Goal: Transaction & Acquisition: Purchase product/service

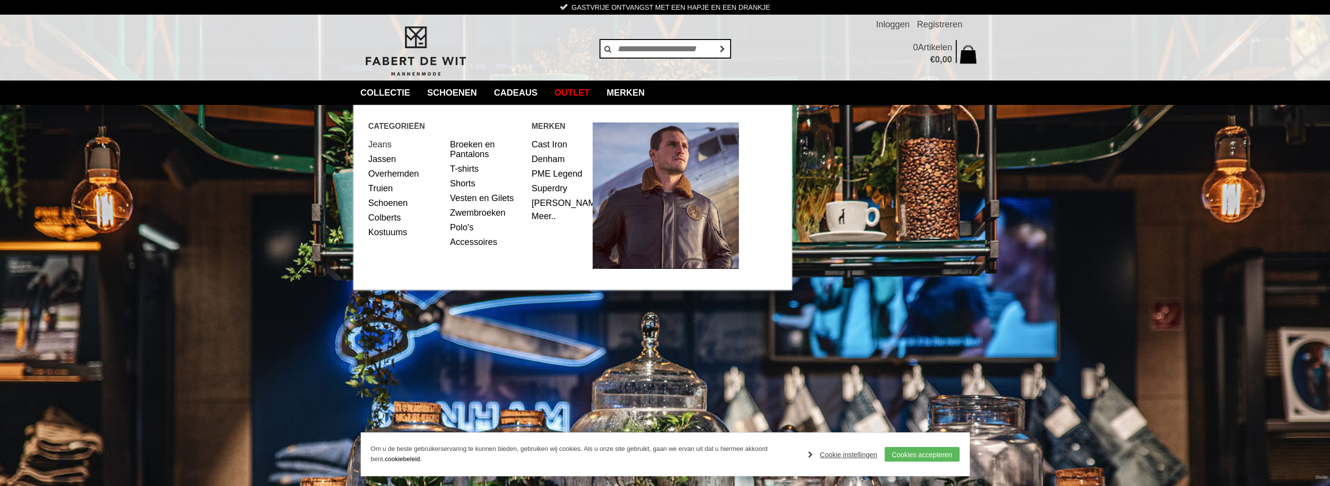
click at [380, 145] on link "Jeans" at bounding box center [406, 144] width 75 height 15
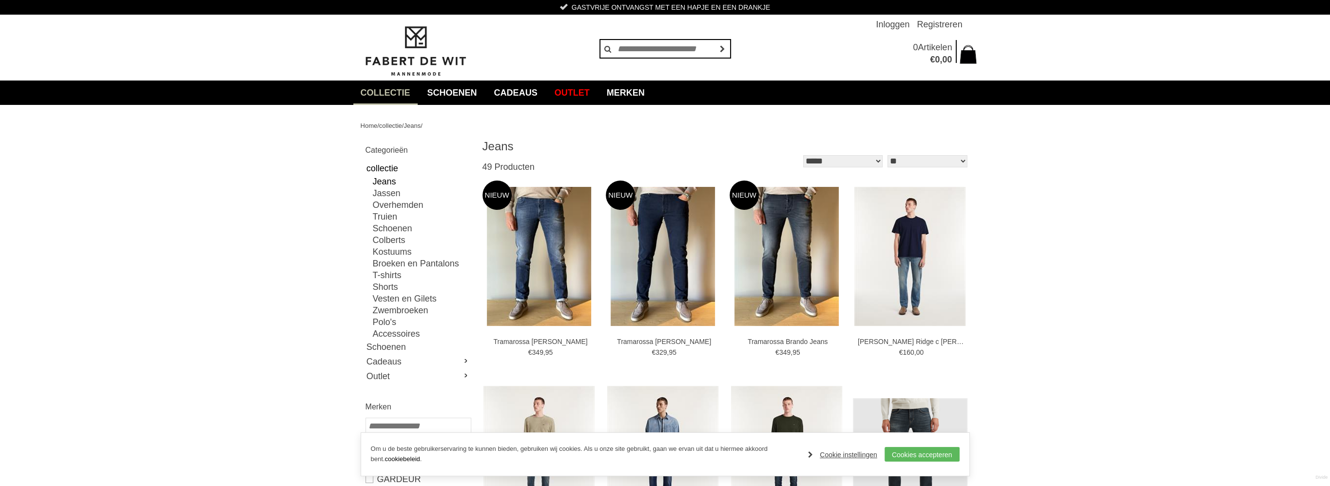
click at [380, 181] on link "Jeans" at bounding box center [421, 181] width 97 height 12
click at [963, 160] on select "** ** ** **" at bounding box center [927, 161] width 79 height 12
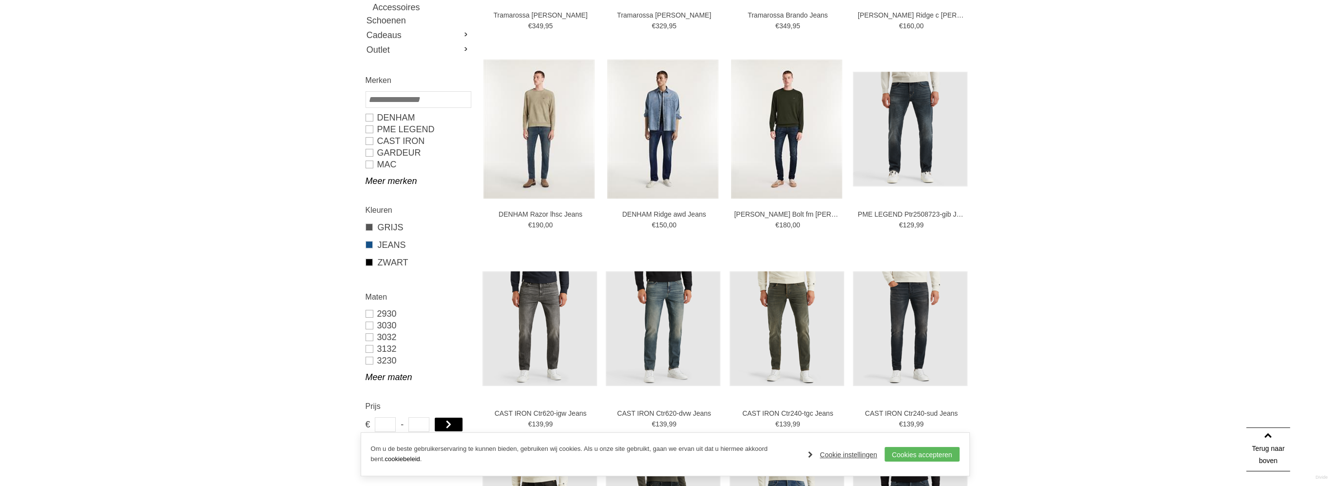
scroll to position [439, 0]
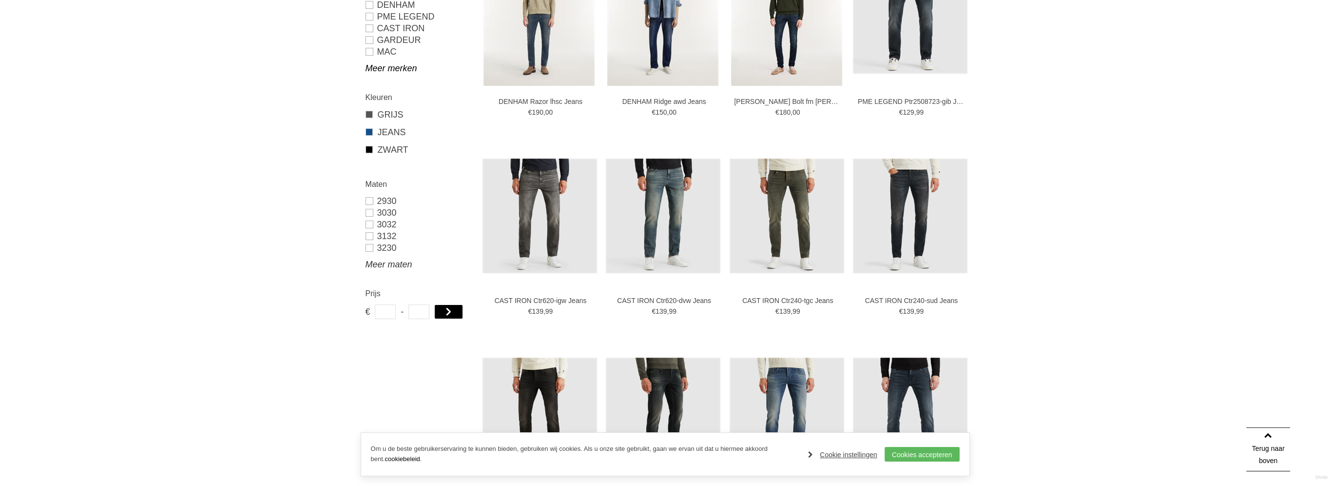
click at [387, 263] on link "Meer maten" at bounding box center [418, 264] width 105 height 12
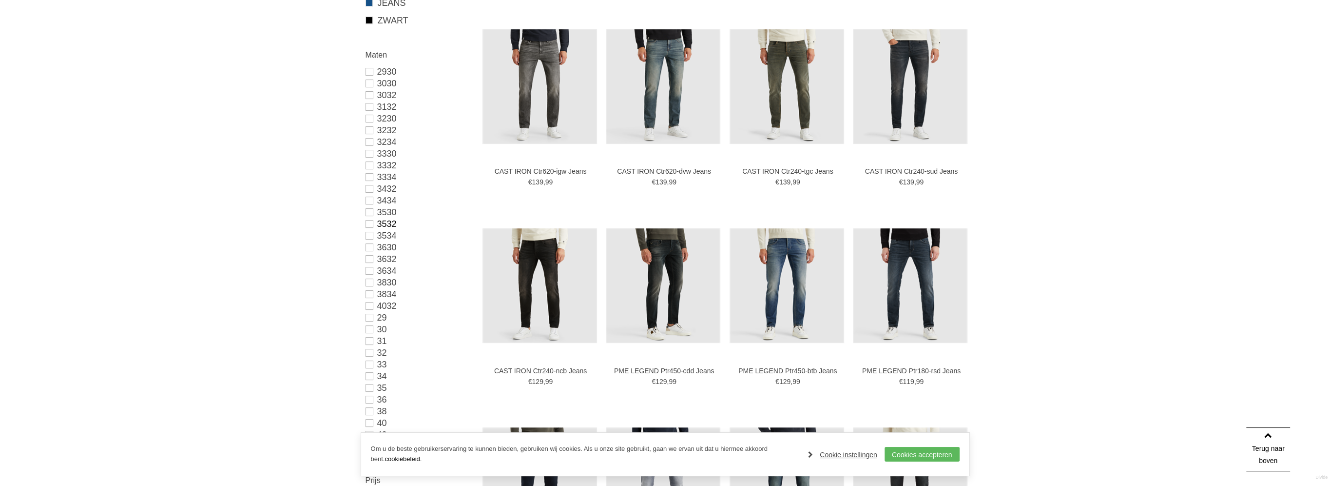
scroll to position [585, 0]
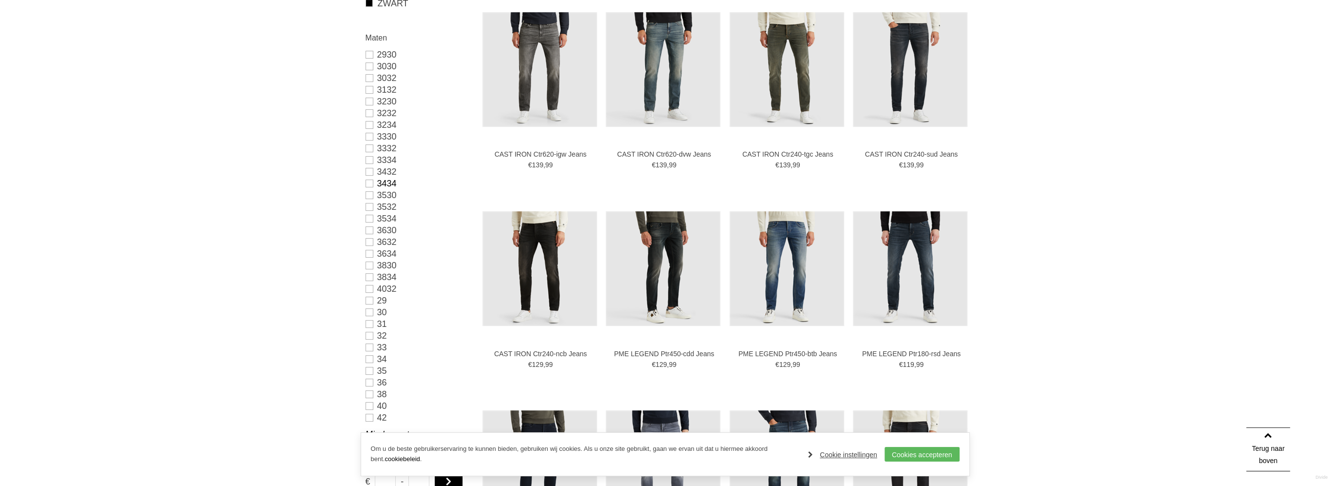
click at [369, 182] on link "3434" at bounding box center [418, 183] width 105 height 12
type input "***"
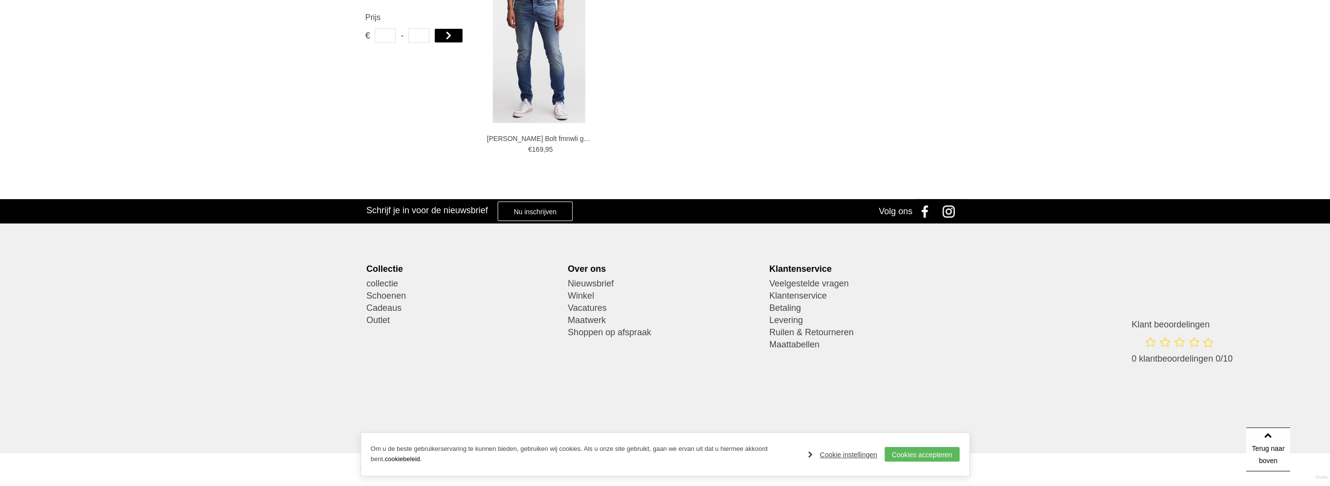
scroll to position [349, 0]
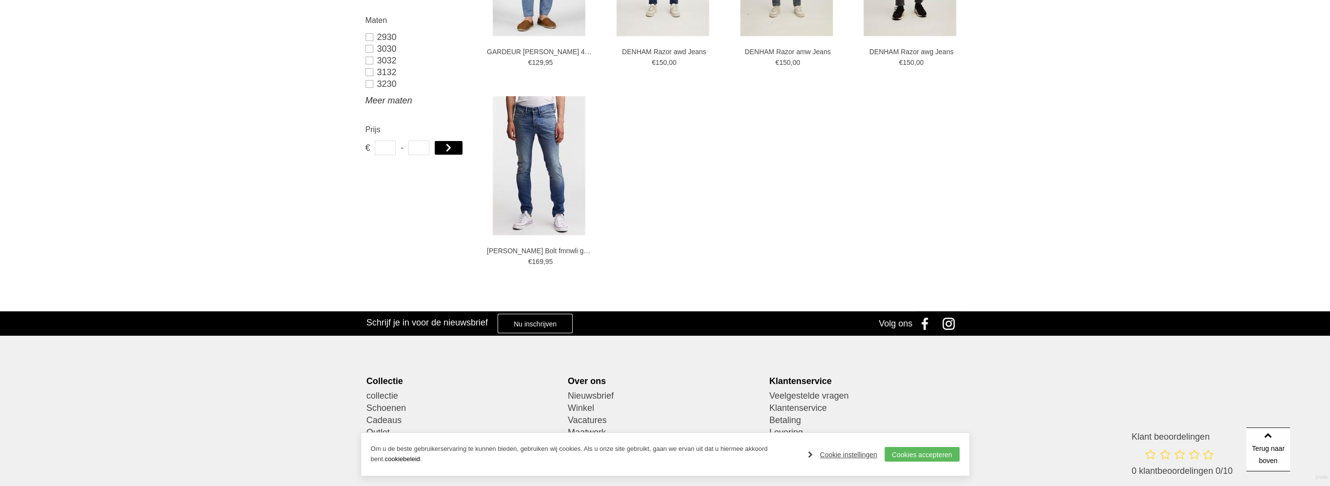
click at [387, 101] on link "Meer maten" at bounding box center [418, 101] width 105 height 12
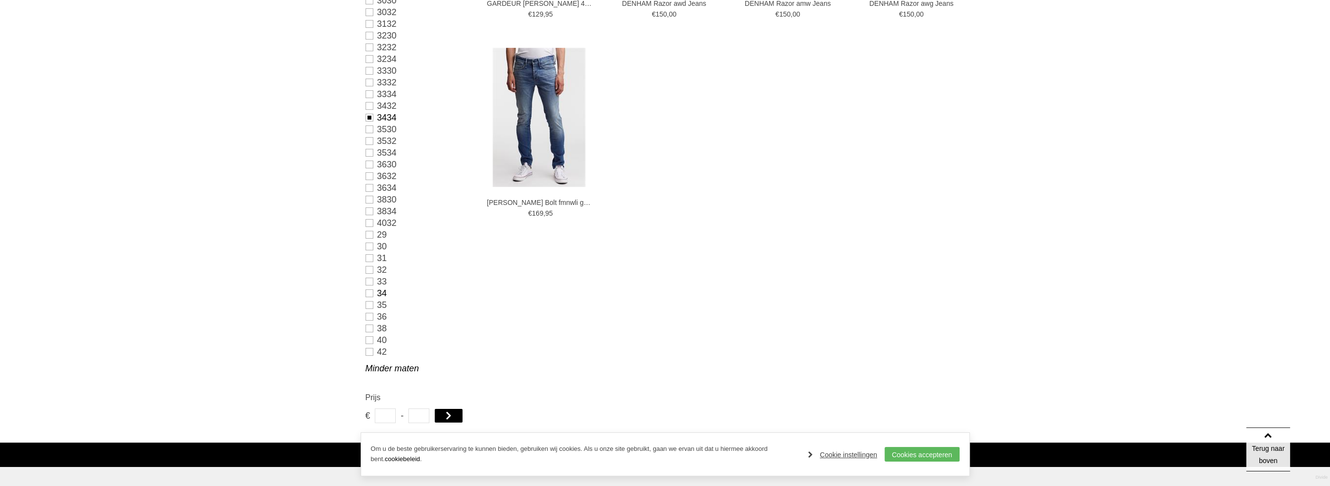
scroll to position [398, 0]
click at [370, 292] on link "34" at bounding box center [418, 293] width 105 height 12
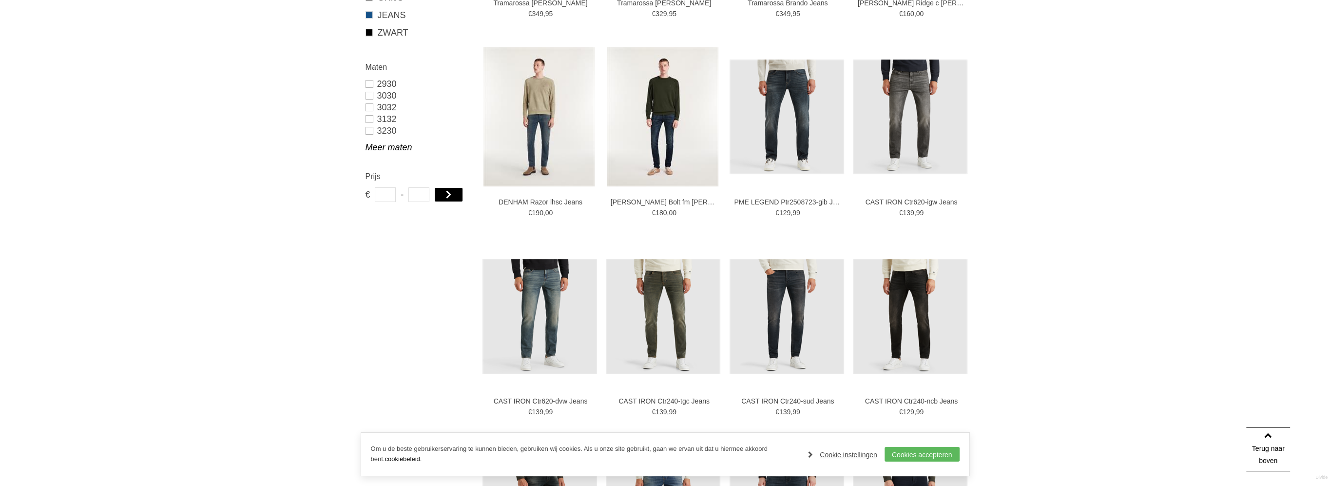
type input "**"
type input "***"
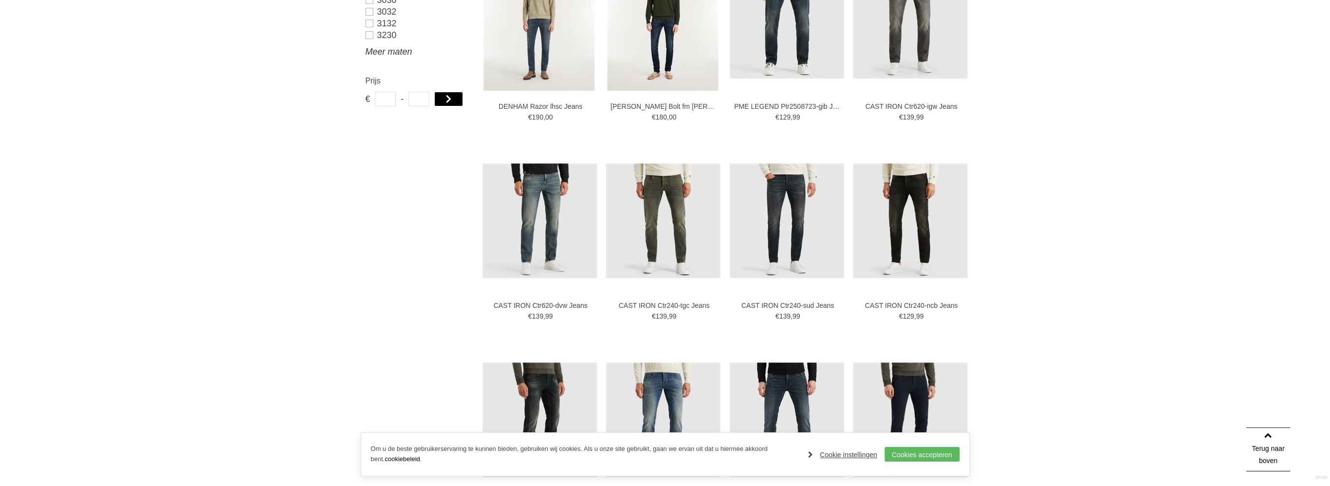
click at [386, 52] on link "Meer maten" at bounding box center [418, 52] width 105 height 12
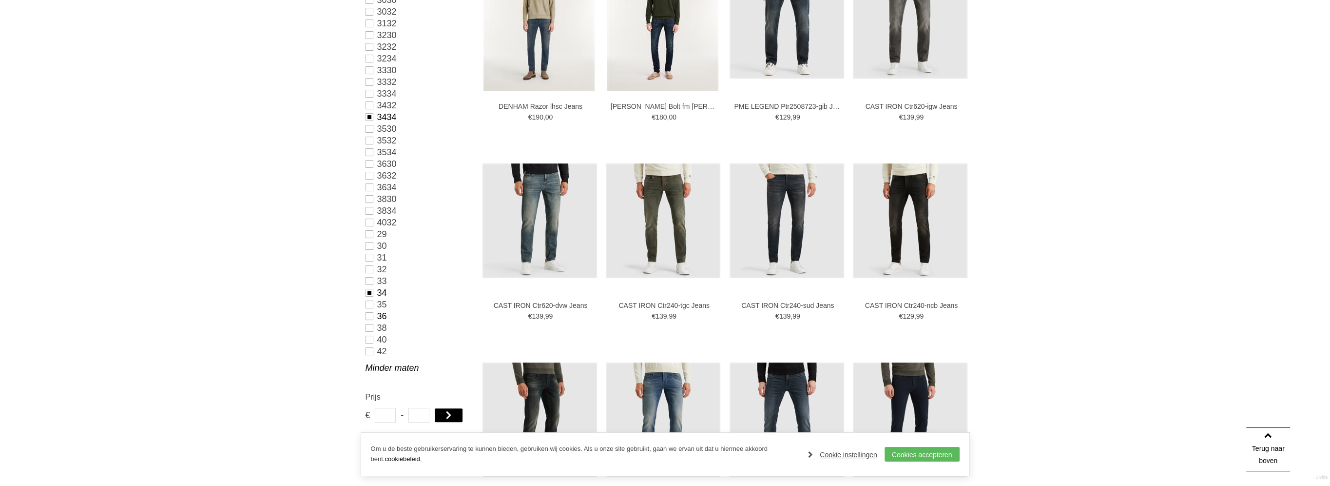
click at [370, 317] on link "36" at bounding box center [418, 316] width 105 height 12
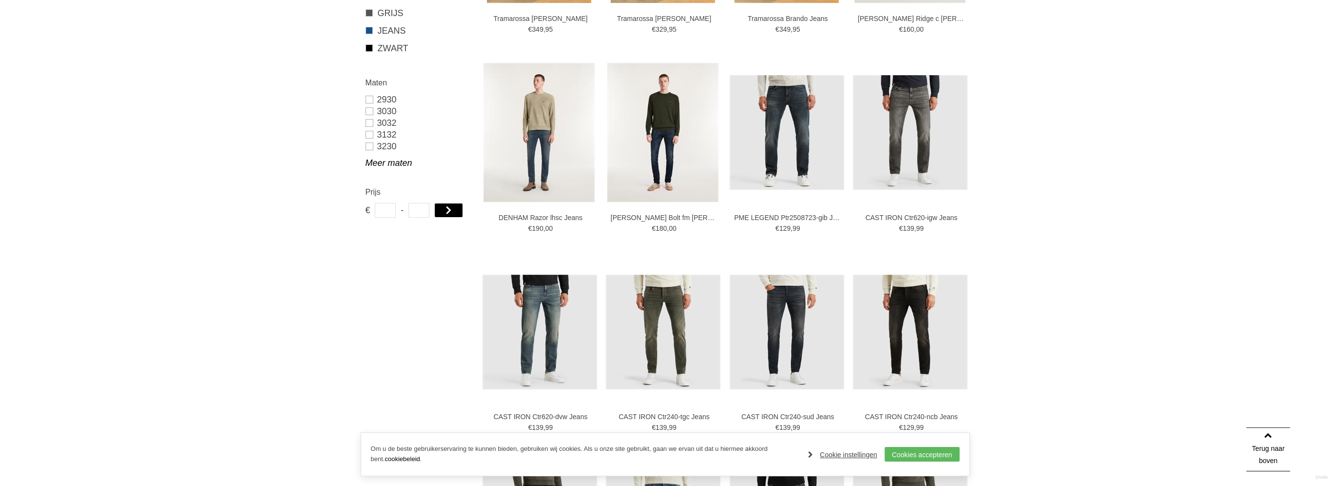
scroll to position [396, 0]
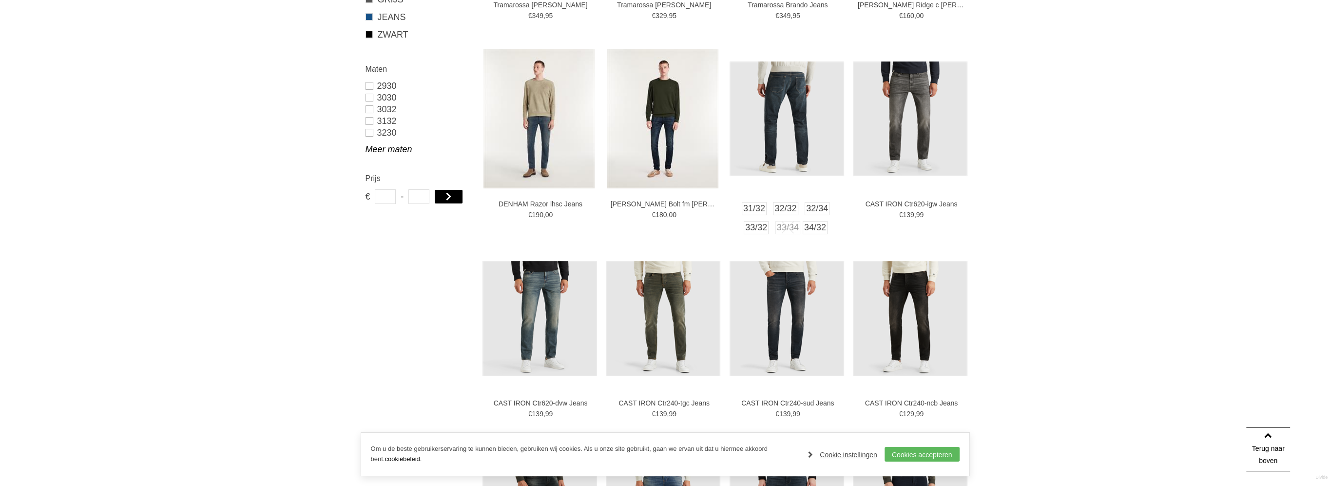
click at [800, 144] on img at bounding box center [787, 118] width 115 height 115
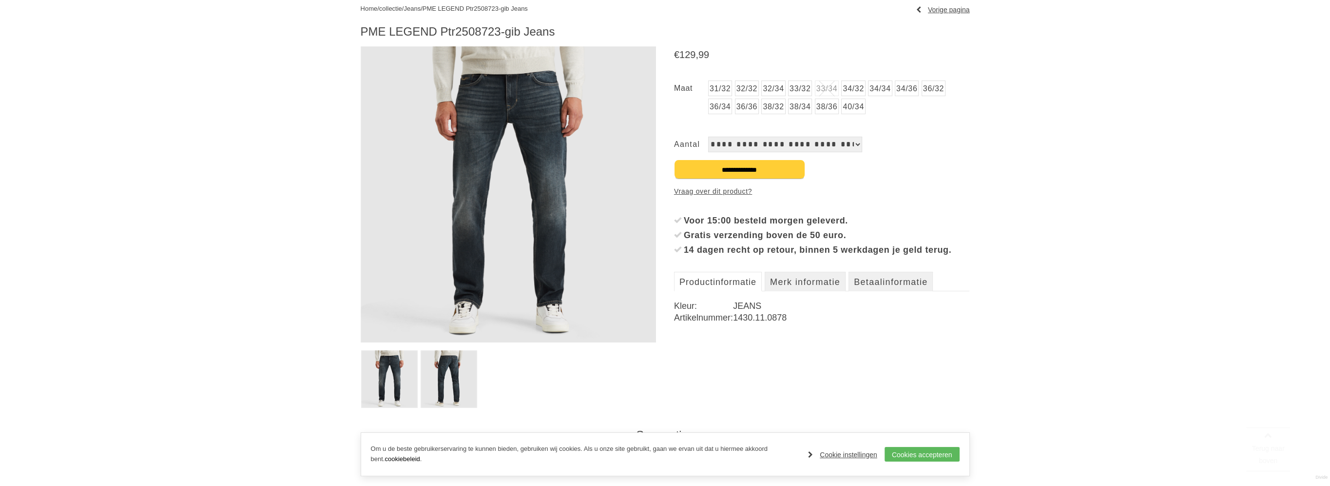
scroll to position [146, 0]
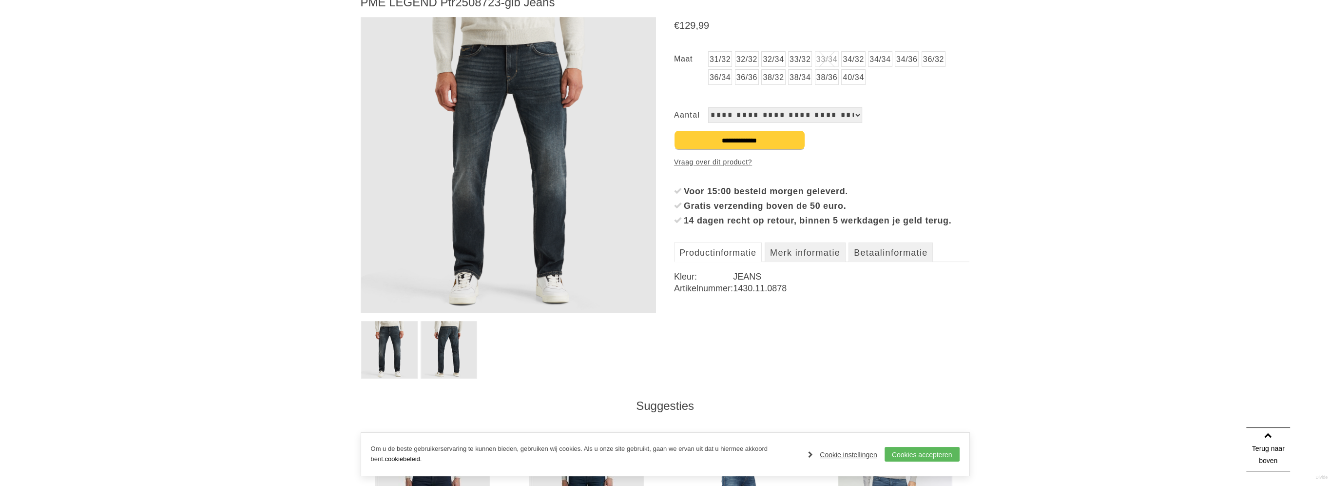
click at [469, 348] on img at bounding box center [449, 350] width 57 height 58
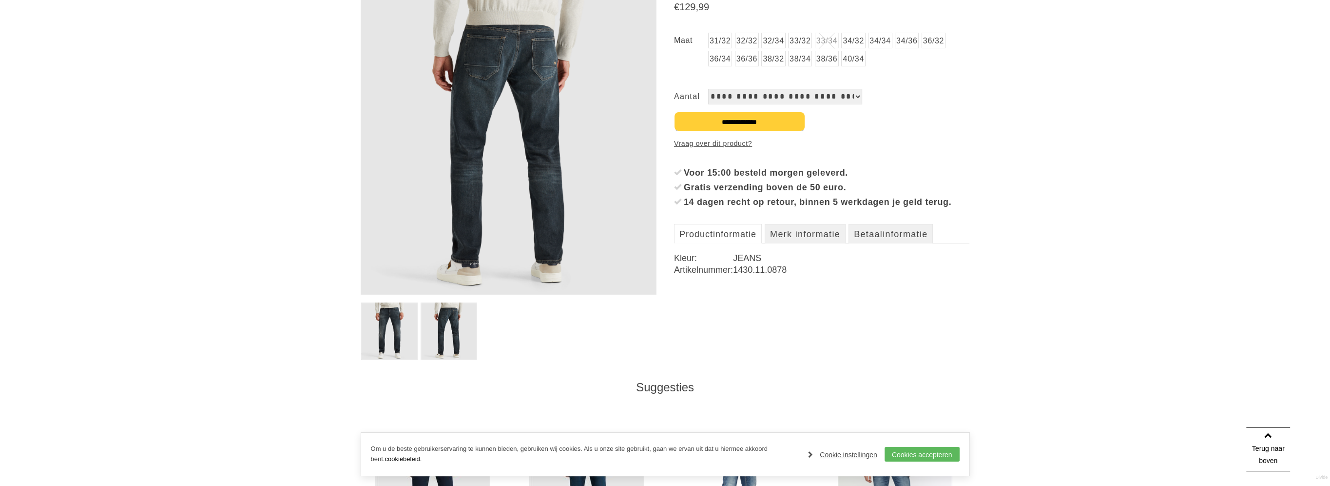
scroll to position [49, 0]
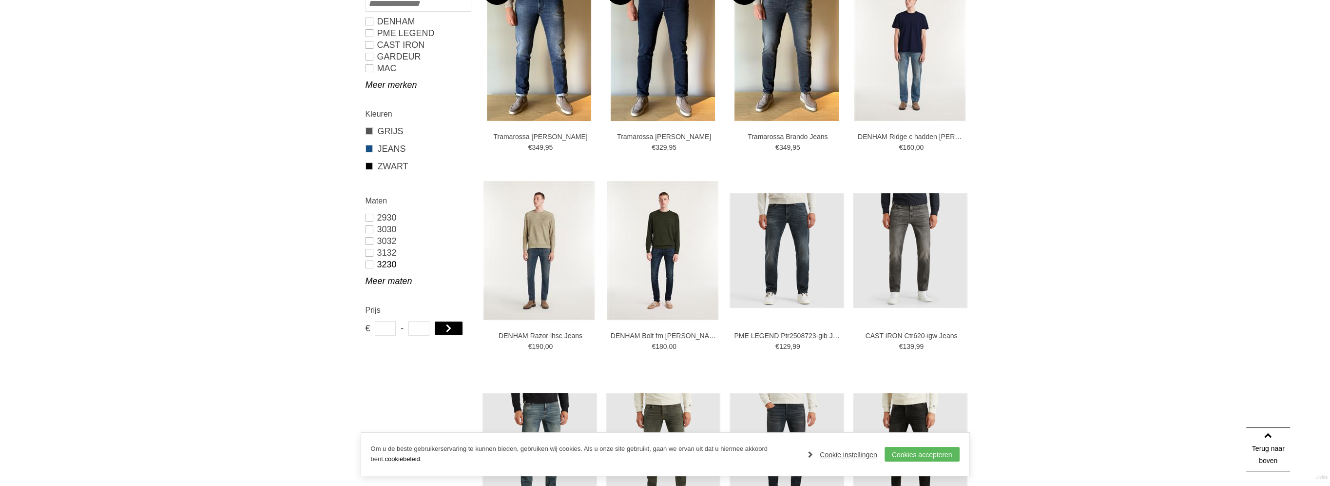
scroll to position [250, 0]
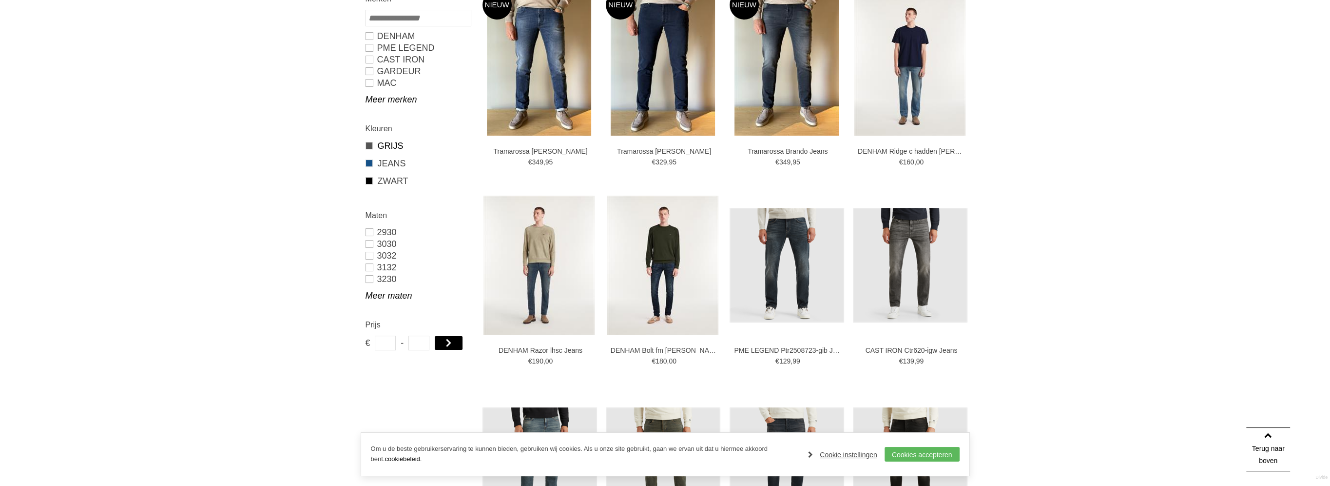
click at [388, 143] on link "GRIJS" at bounding box center [418, 145] width 105 height 13
type input "***"
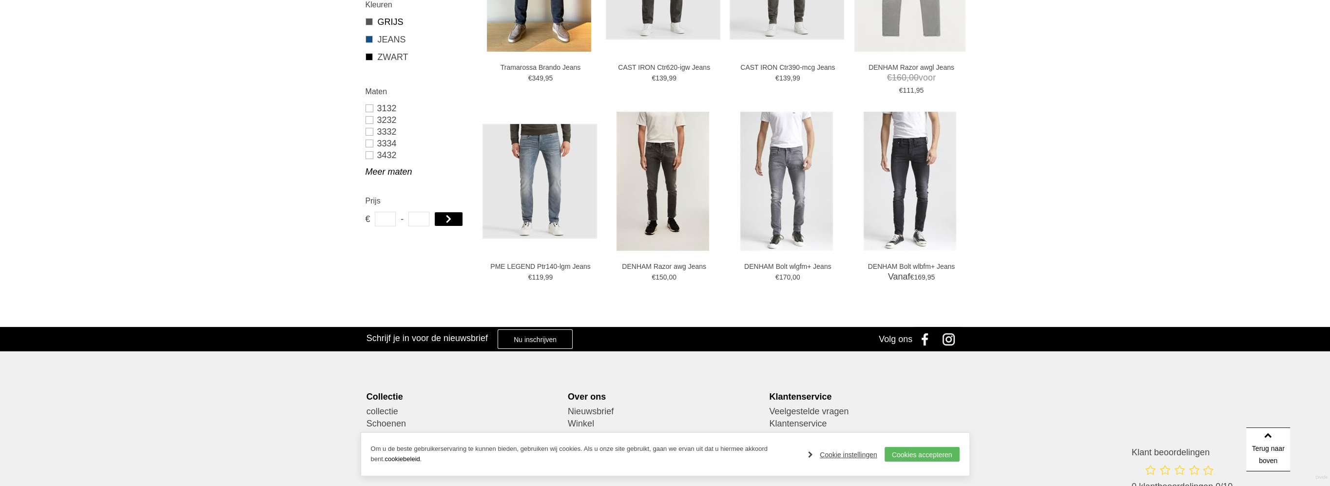
scroll to position [335, 0]
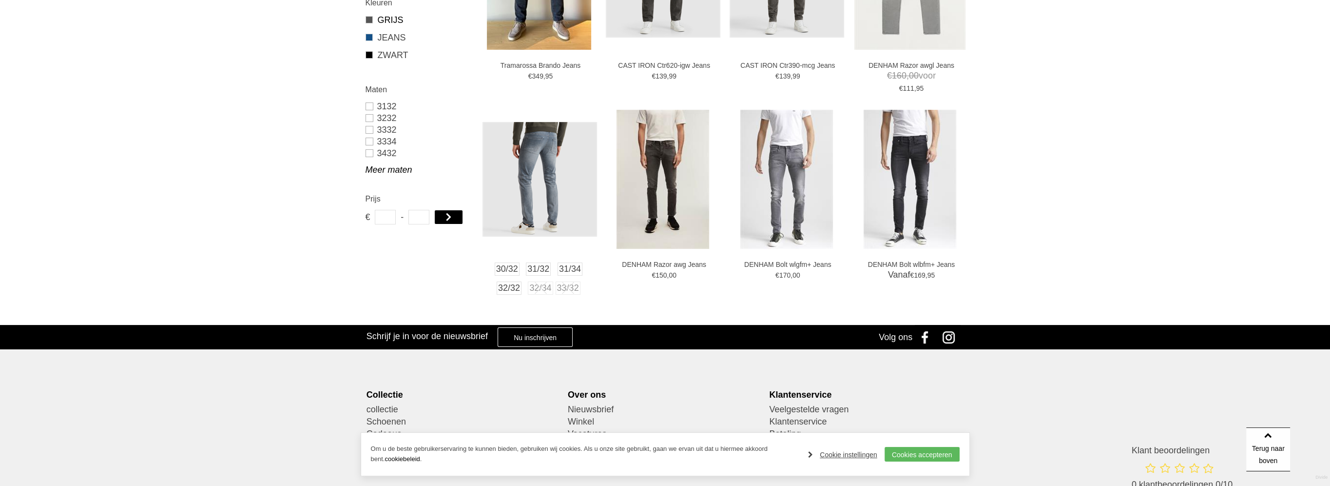
click at [546, 181] on img at bounding box center [540, 179] width 115 height 115
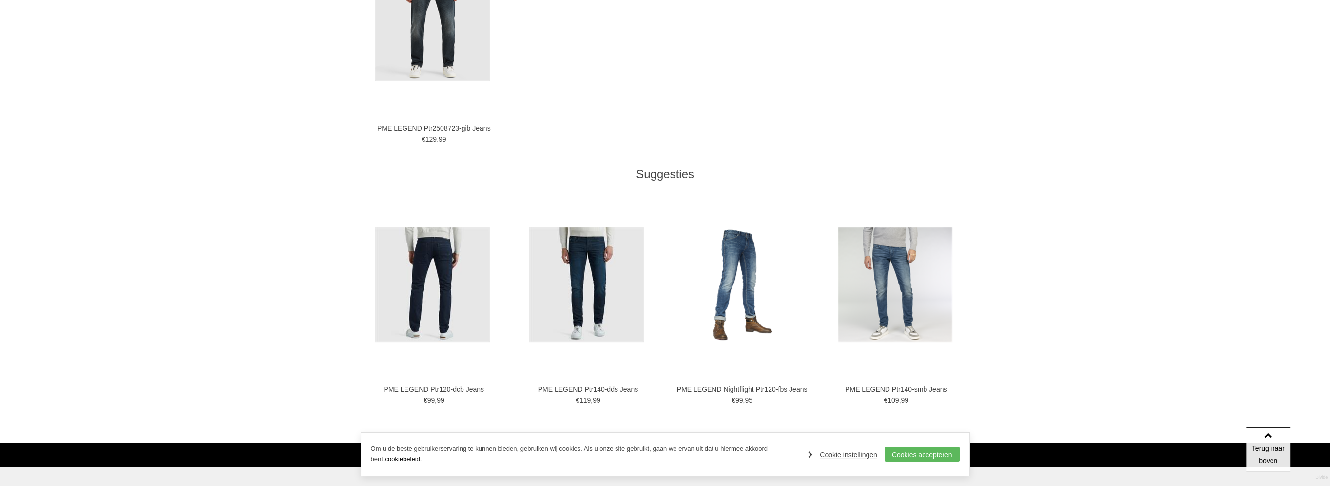
scroll to position [780, 0]
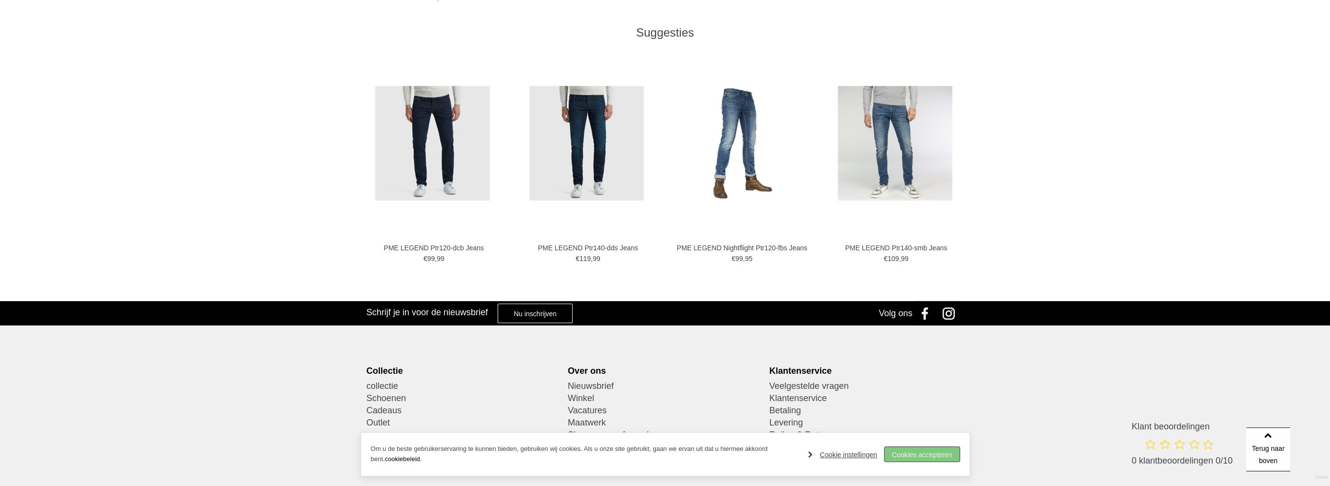
click at [946, 452] on link "Cookies accepteren" at bounding box center [922, 454] width 75 height 15
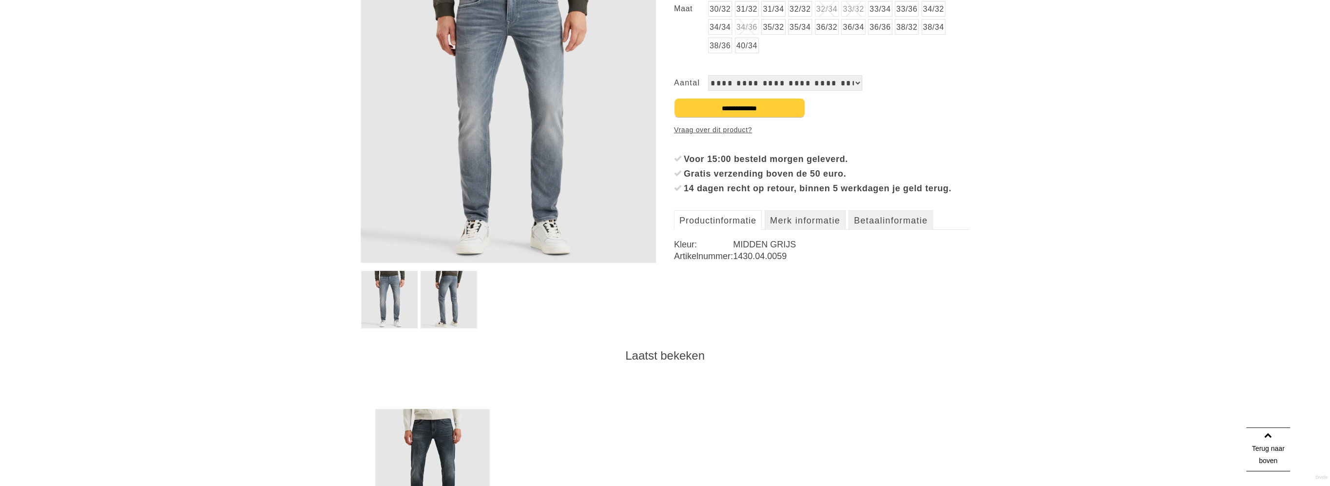
scroll to position [146, 0]
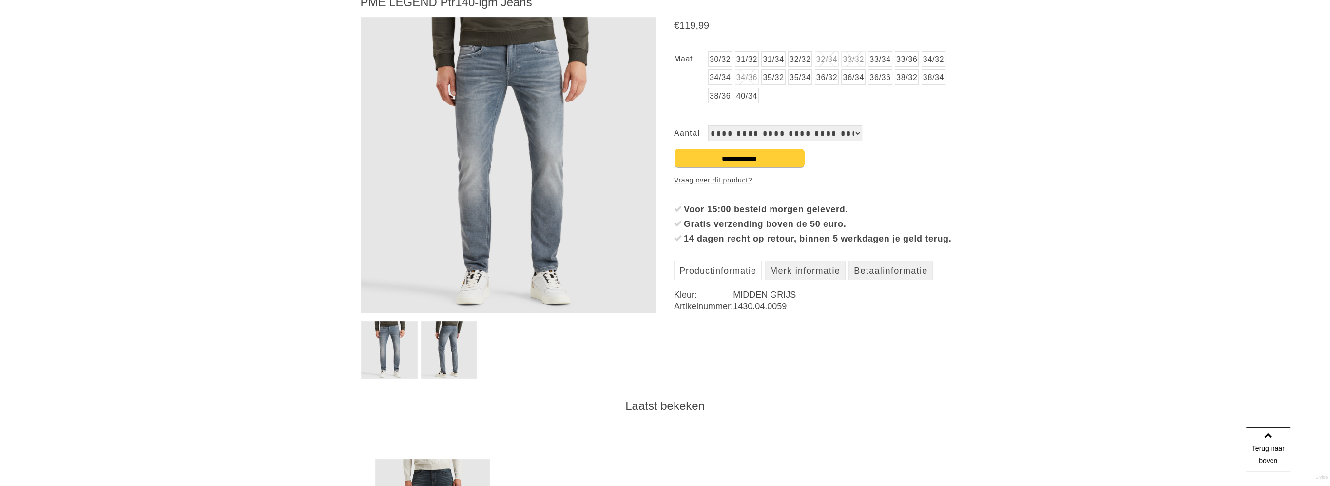
click at [716, 77] on link "34/34" at bounding box center [720, 77] width 24 height 16
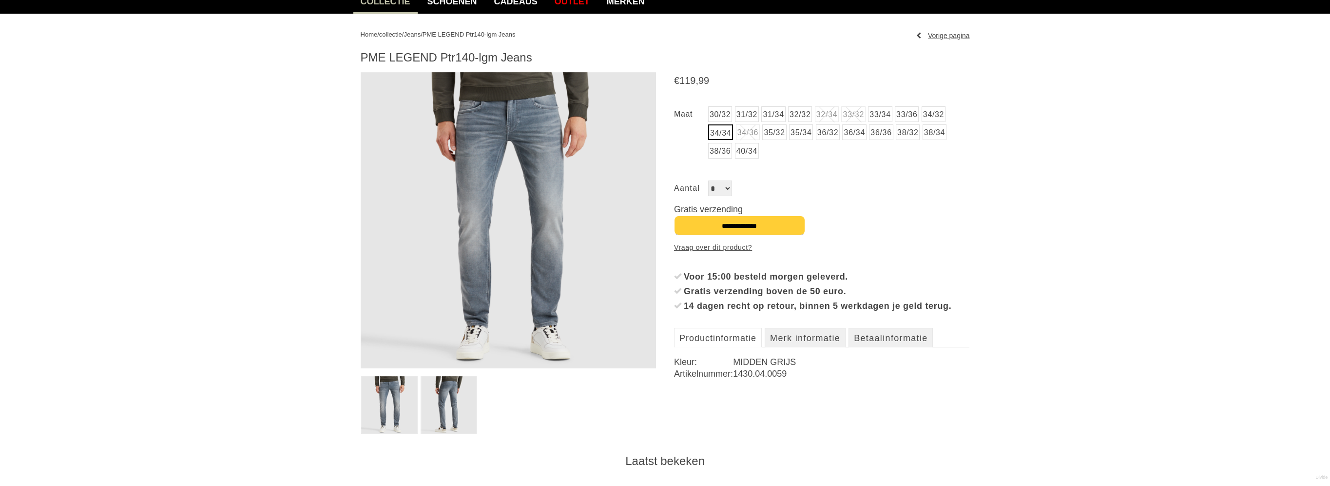
scroll to position [97, 0]
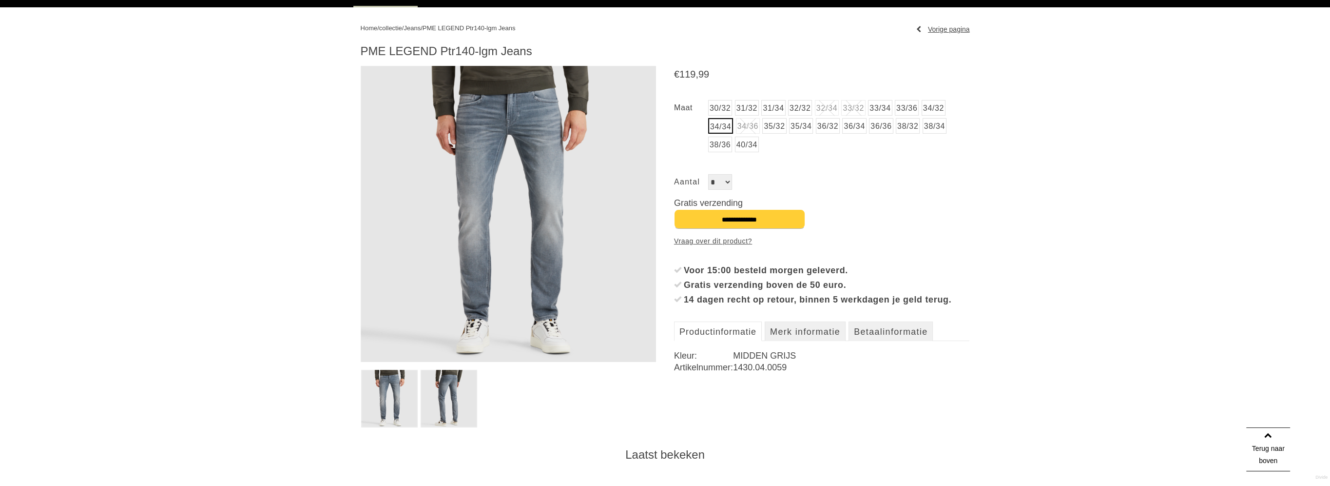
click at [443, 400] on img at bounding box center [449, 399] width 57 height 58
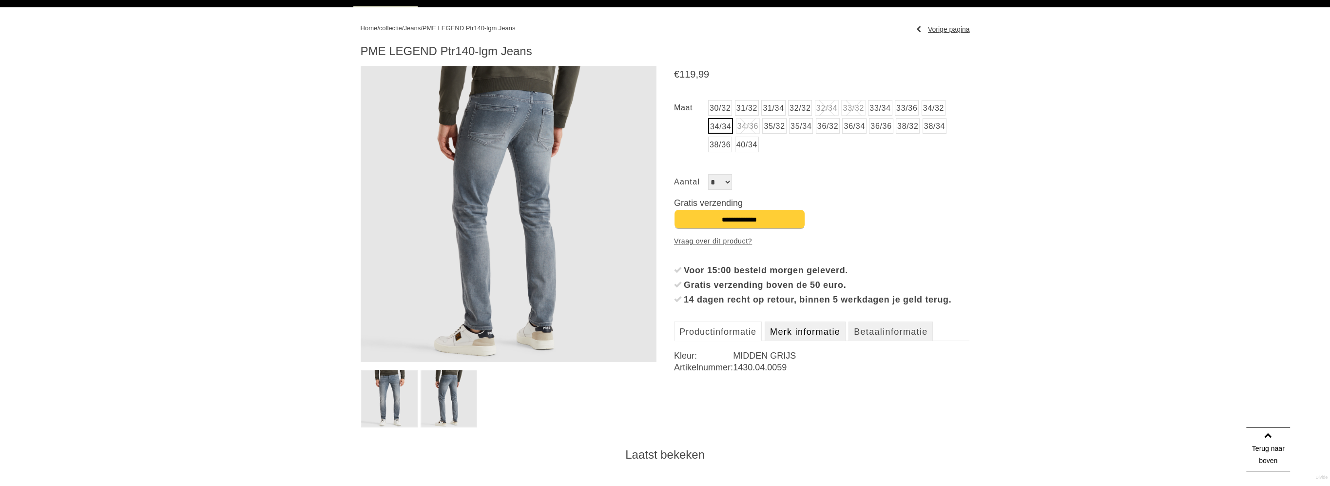
click at [817, 341] on link "Merk informatie" at bounding box center [805, 330] width 81 height 19
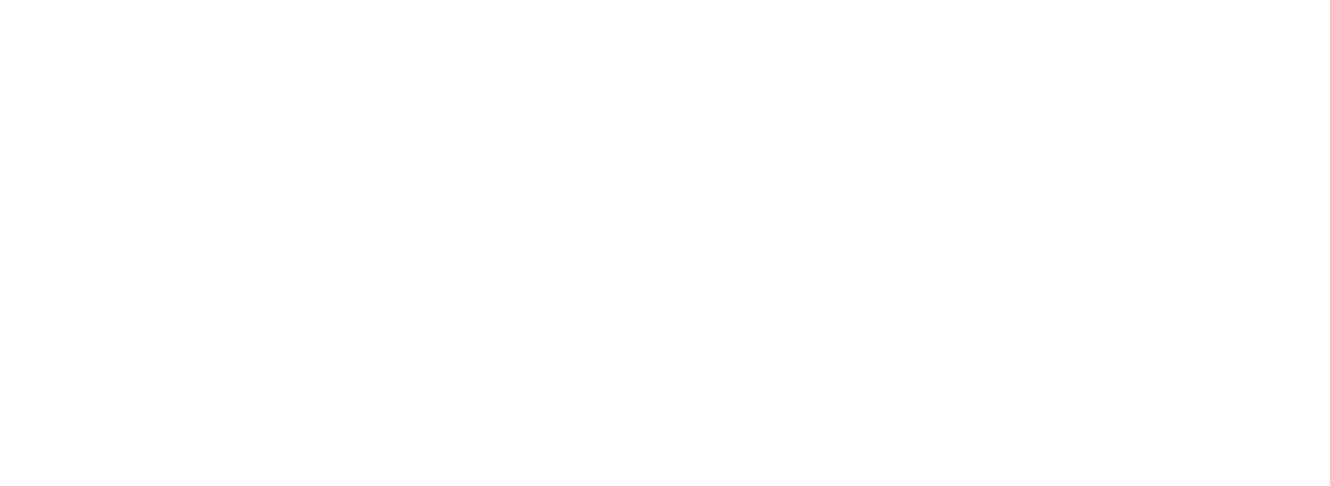
scroll to position [333, 0]
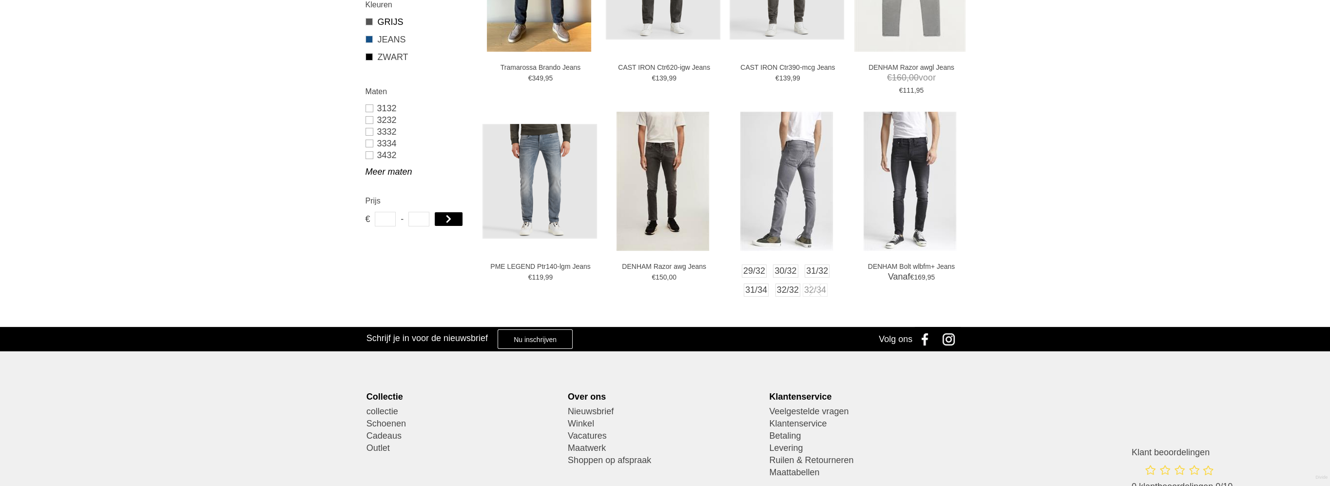
click at [794, 190] on img at bounding box center [786, 181] width 93 height 139
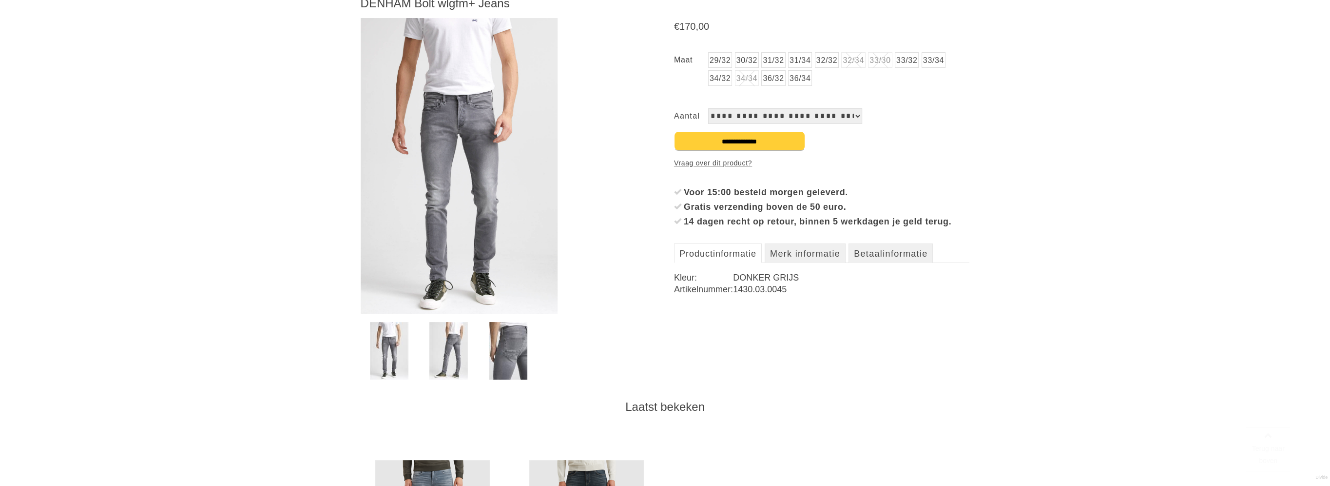
scroll to position [146, 0]
click at [515, 349] on img at bounding box center [508, 350] width 38 height 58
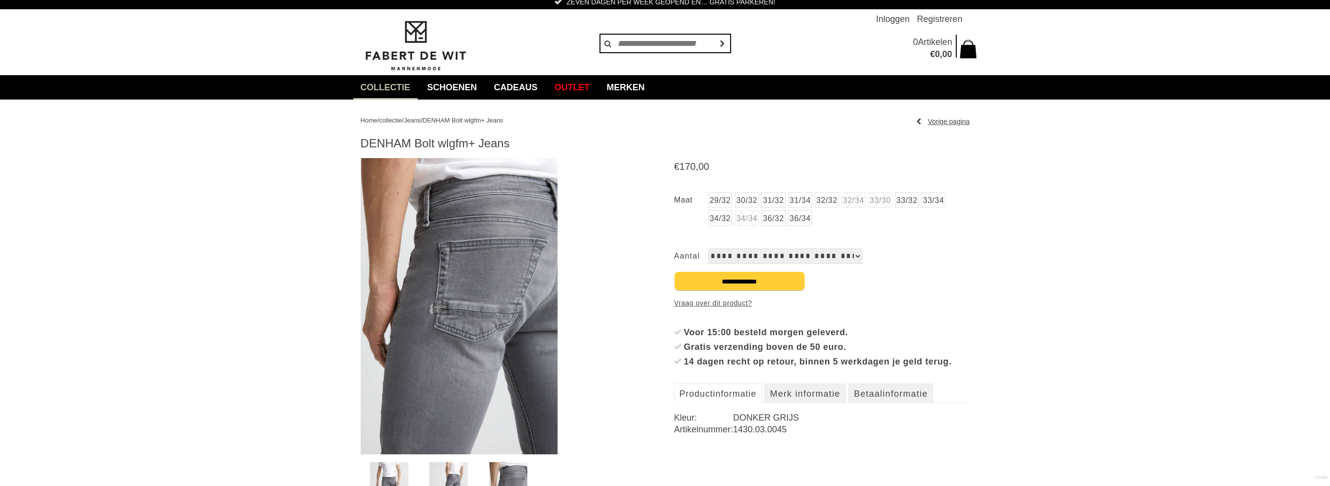
scroll to position [0, 0]
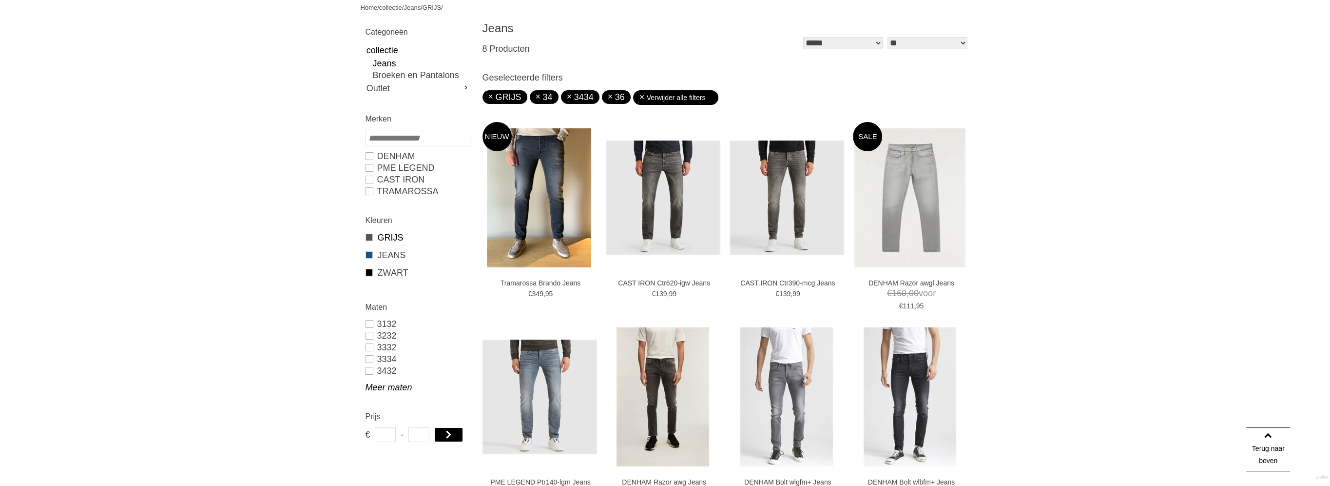
scroll to position [88, 0]
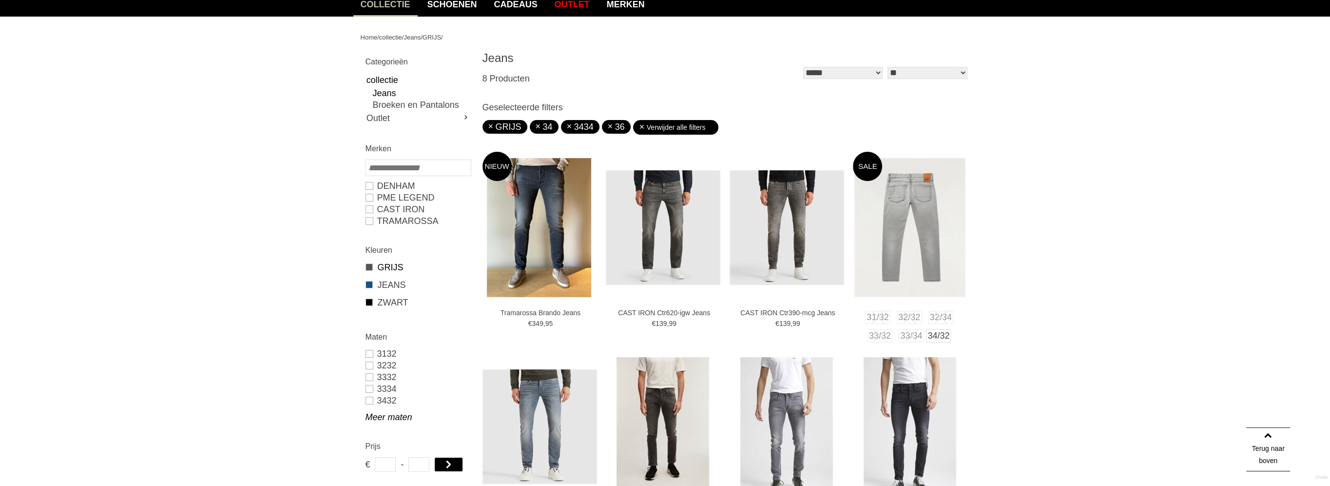
click at [917, 218] on img at bounding box center [910, 227] width 111 height 139
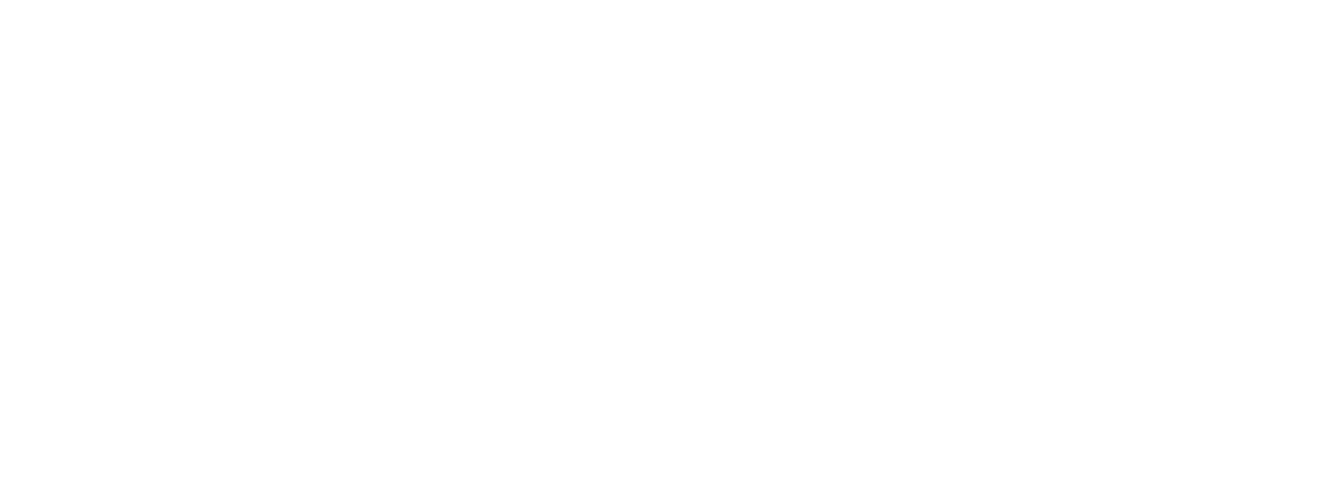
scroll to position [81, 0]
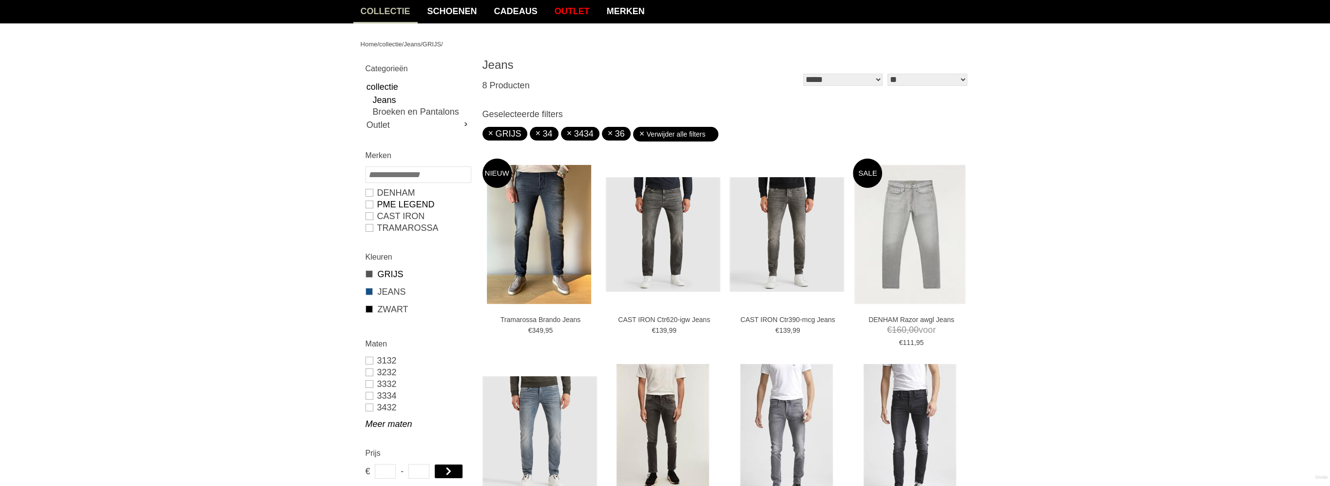
click at [401, 203] on link "PME LEGEND" at bounding box center [418, 204] width 105 height 12
type input "***"
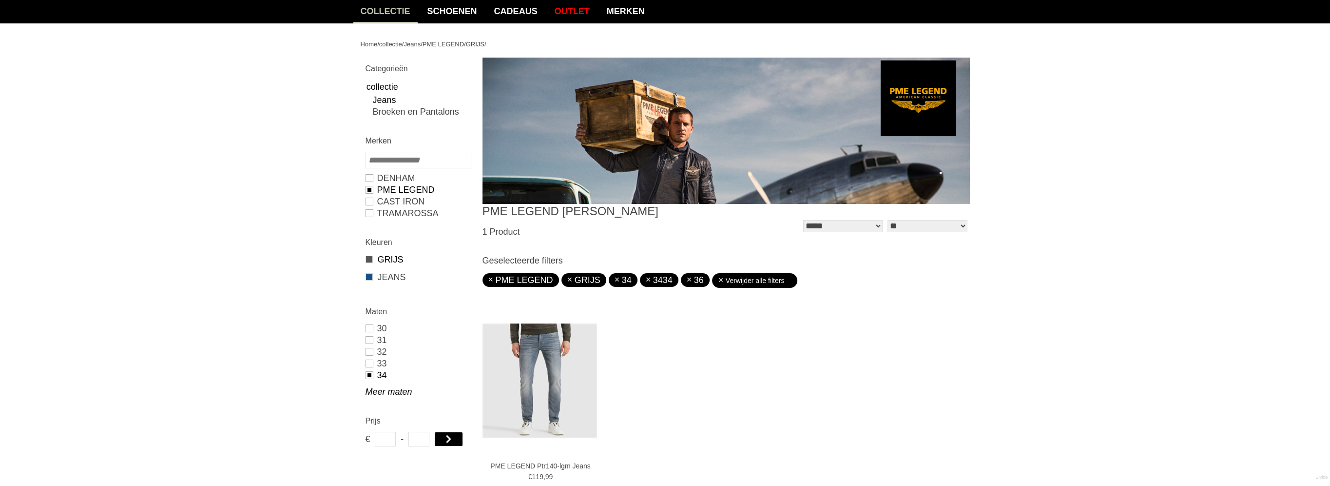
click at [383, 258] on link "GRIJS" at bounding box center [418, 259] width 105 height 13
type input "**"
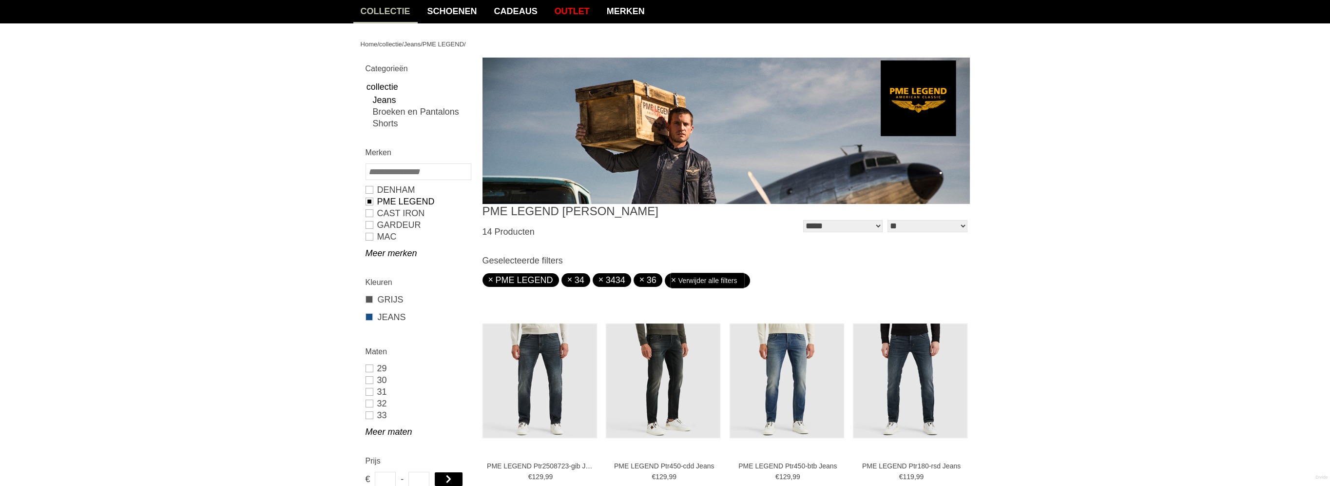
click at [671, 279] on link "Verwijder alle filters" at bounding box center [708, 280] width 74 height 15
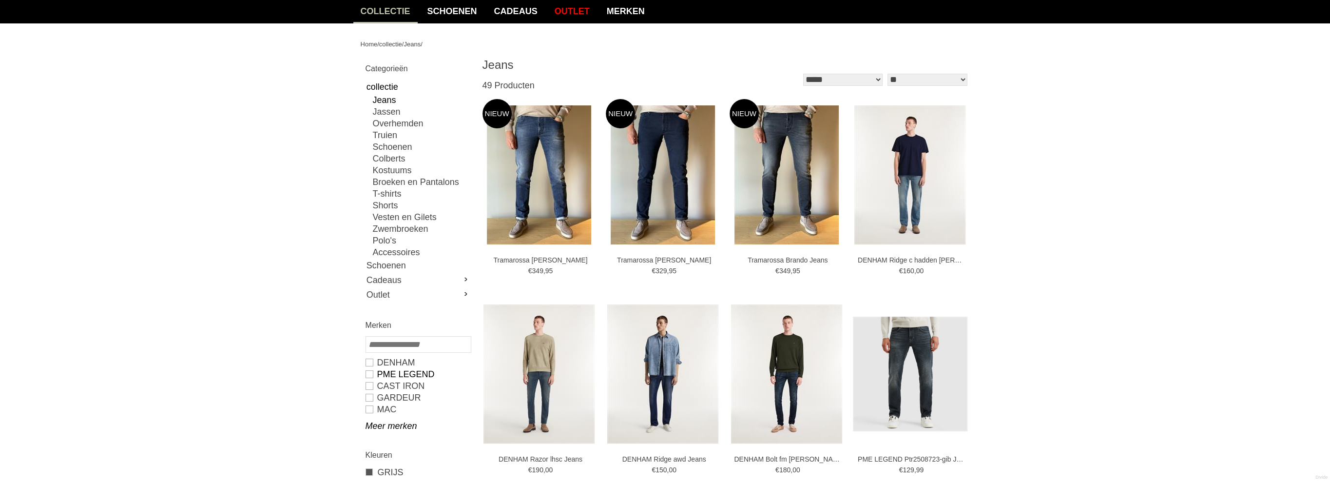
click at [389, 370] on link "PME LEGEND" at bounding box center [418, 374] width 105 height 12
type input "***"
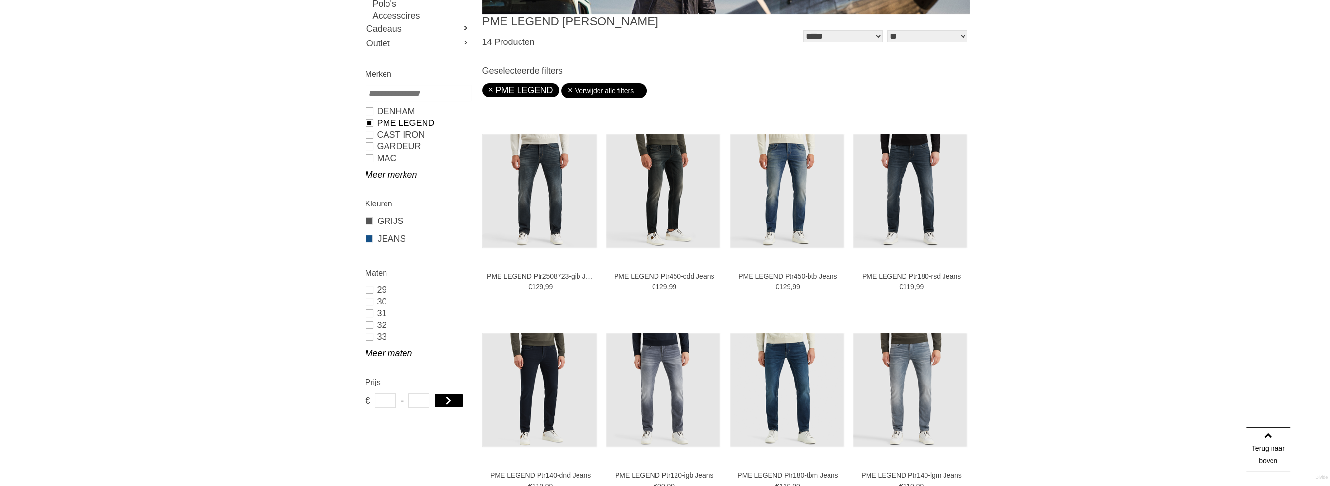
scroll to position [228, 0]
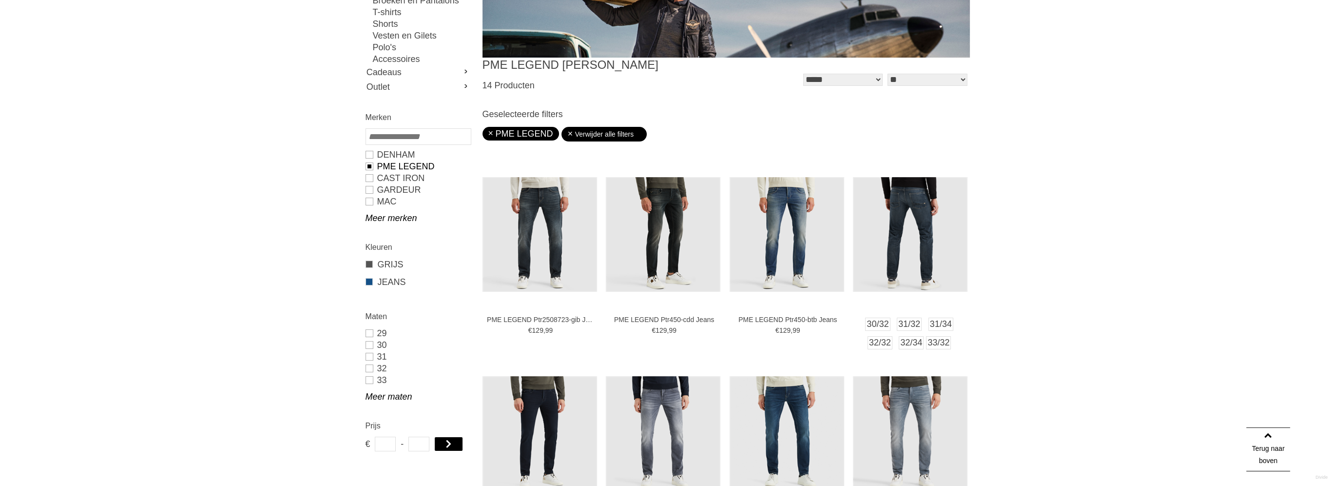
click at [939, 250] on img at bounding box center [910, 234] width 115 height 115
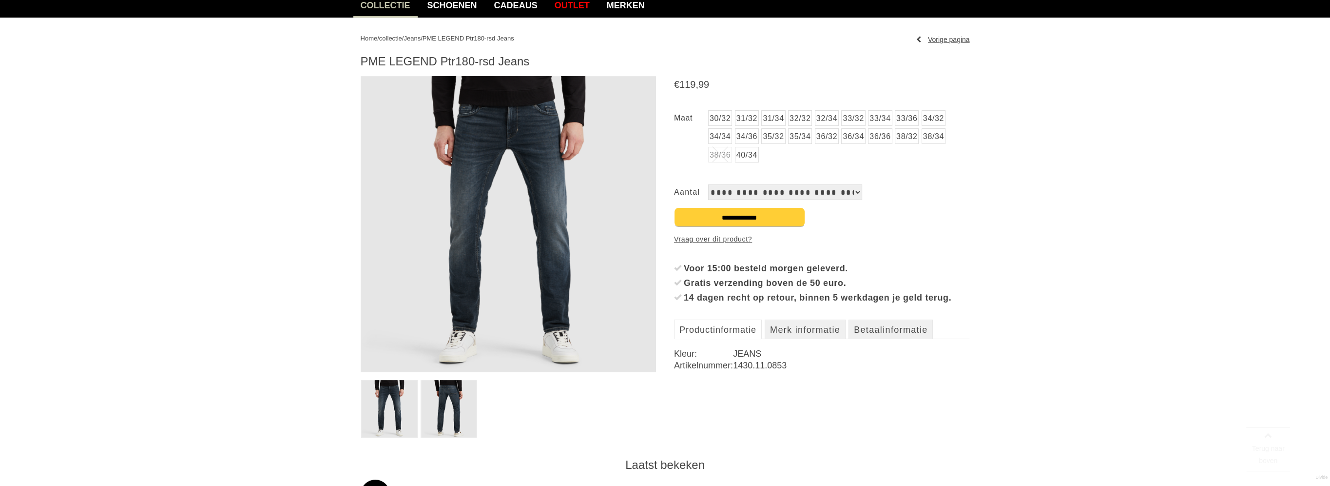
scroll to position [97, 0]
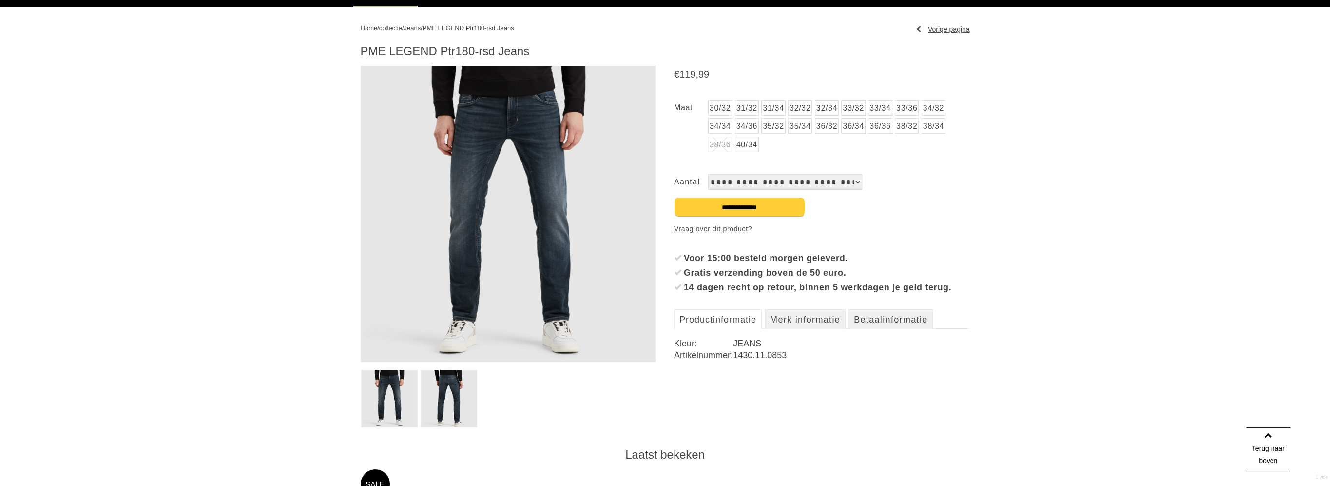
click at [454, 389] on img at bounding box center [449, 399] width 57 height 58
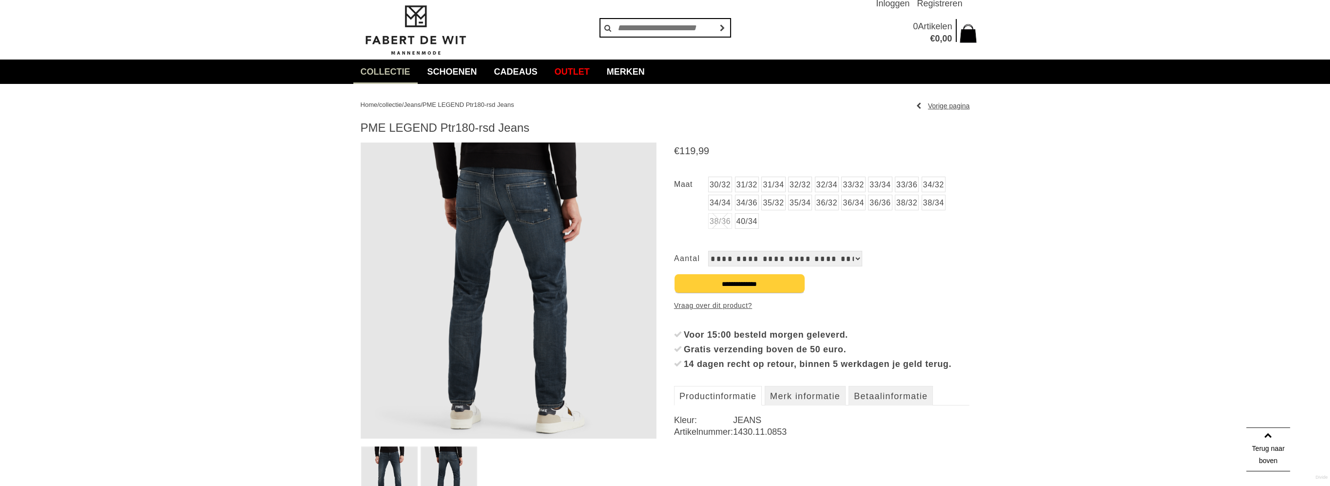
scroll to position [0, 0]
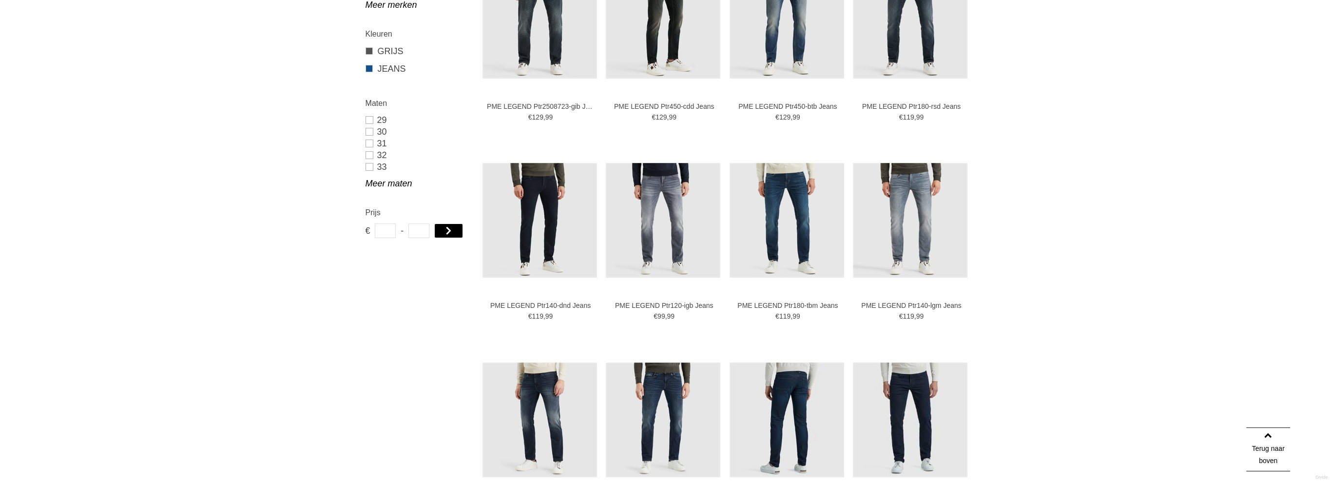
scroll to position [422, 0]
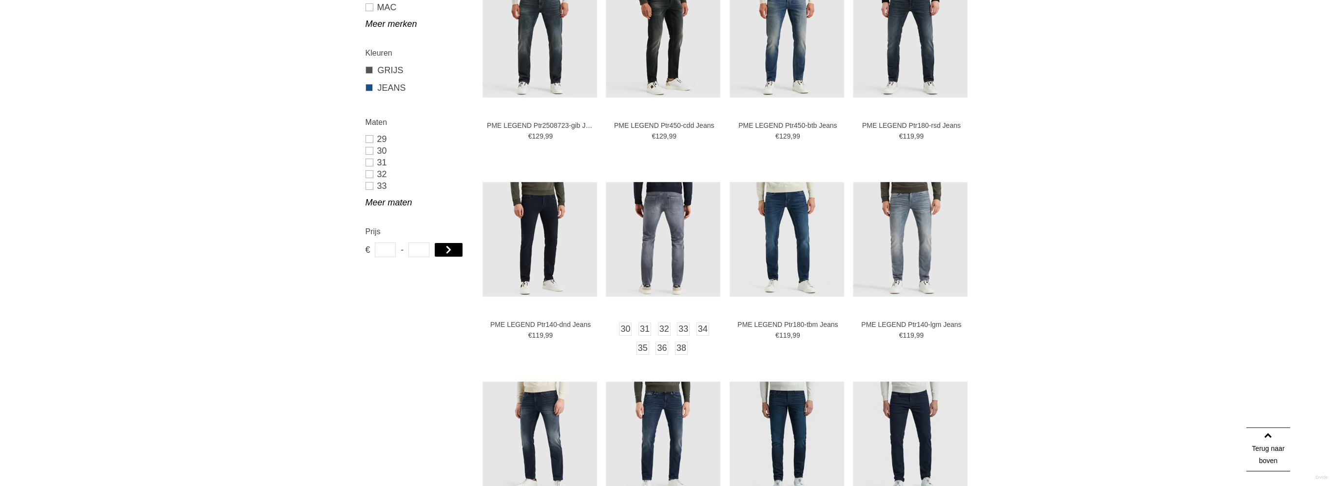
click at [652, 228] on img at bounding box center [663, 239] width 115 height 115
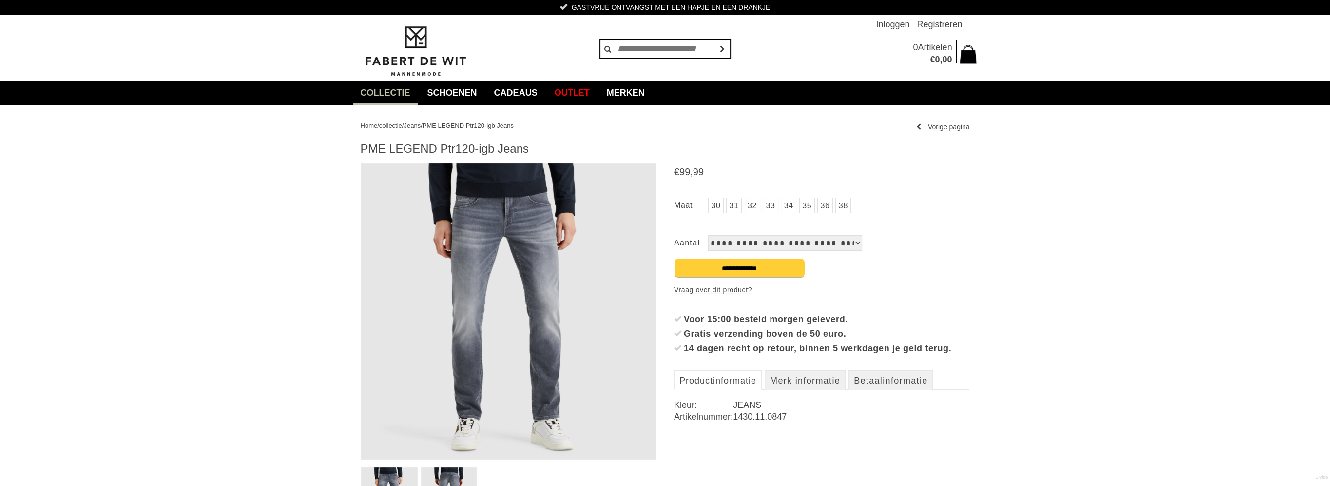
click at [786, 206] on link "34" at bounding box center [789, 205] width 16 height 16
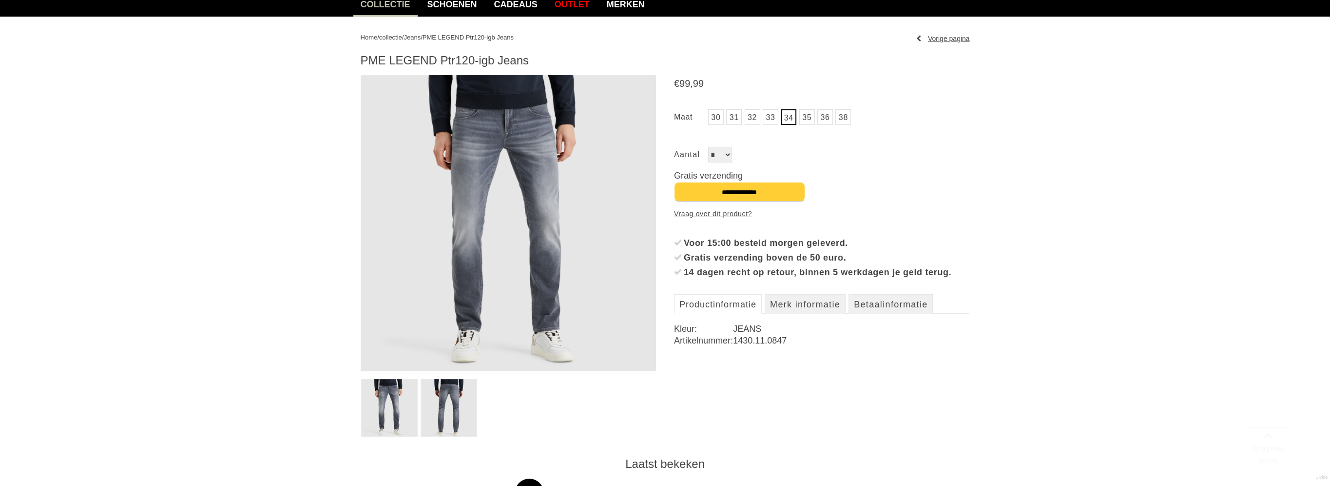
scroll to position [97, 0]
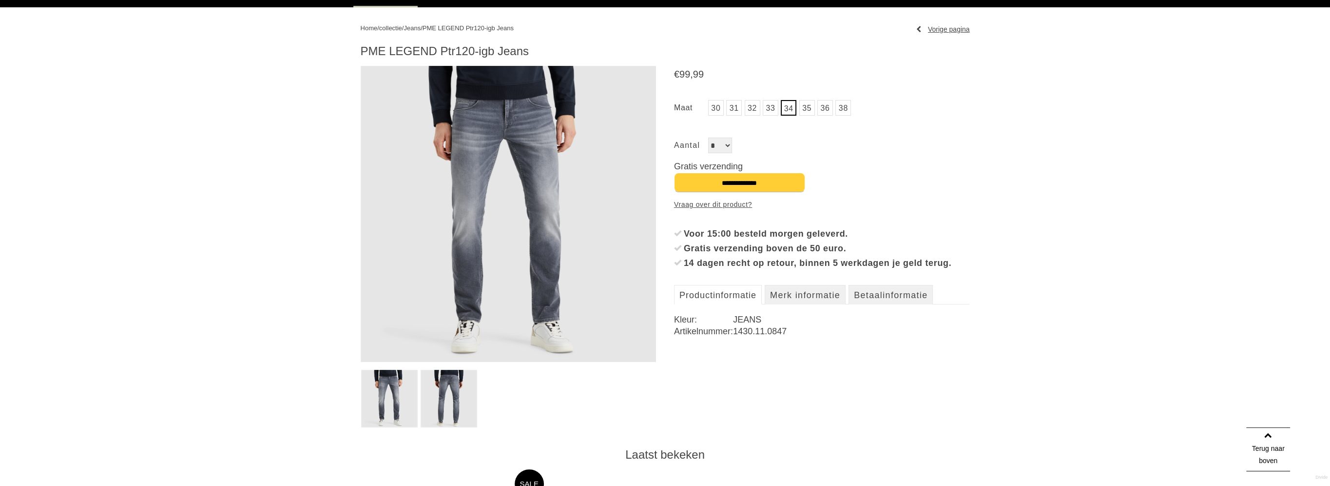
click at [456, 388] on img at bounding box center [449, 399] width 57 height 58
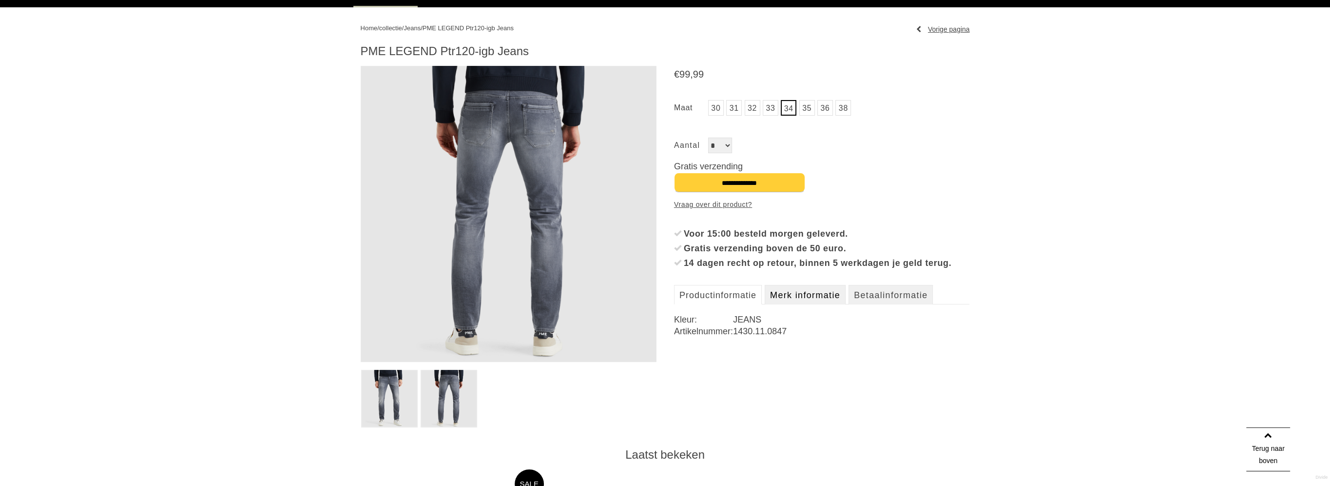
click at [815, 304] on link "Merk informatie" at bounding box center [805, 294] width 81 height 19
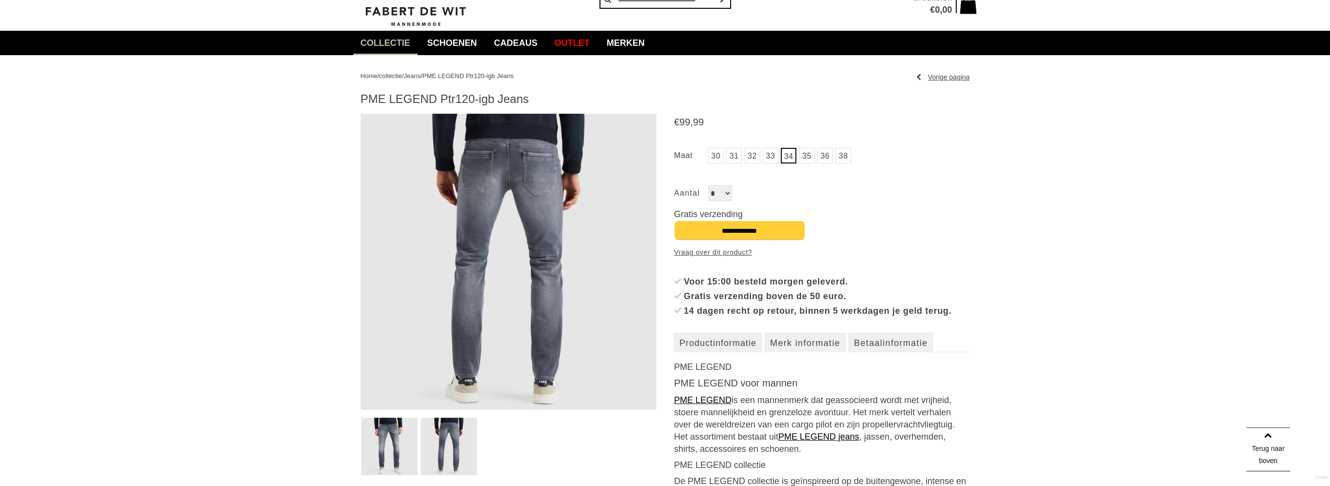
scroll to position [49, 0]
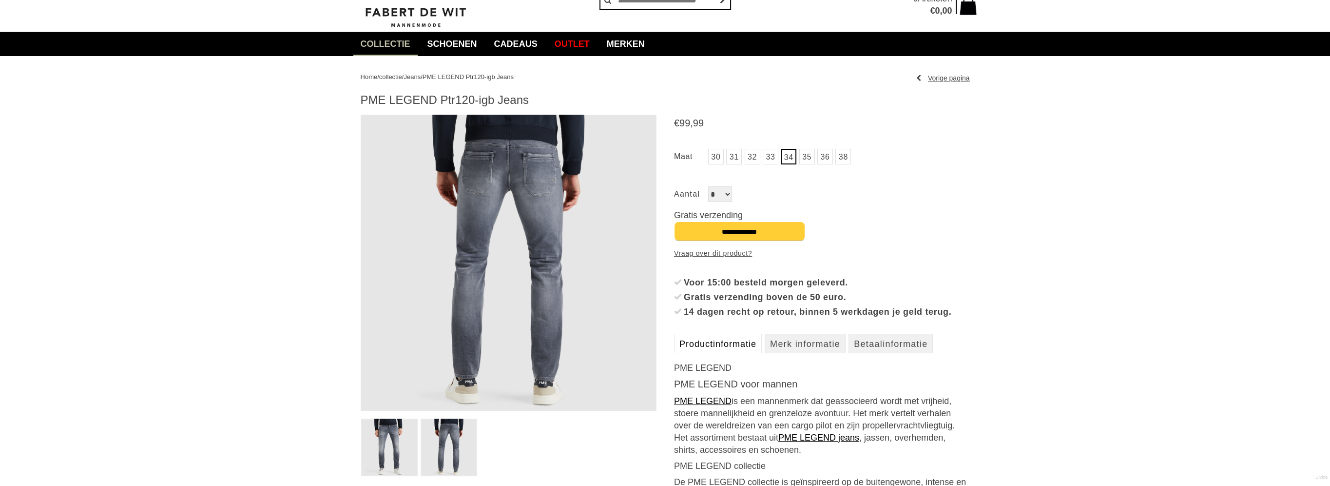
click at [708, 353] on link "Productinformatie" at bounding box center [718, 342] width 88 height 19
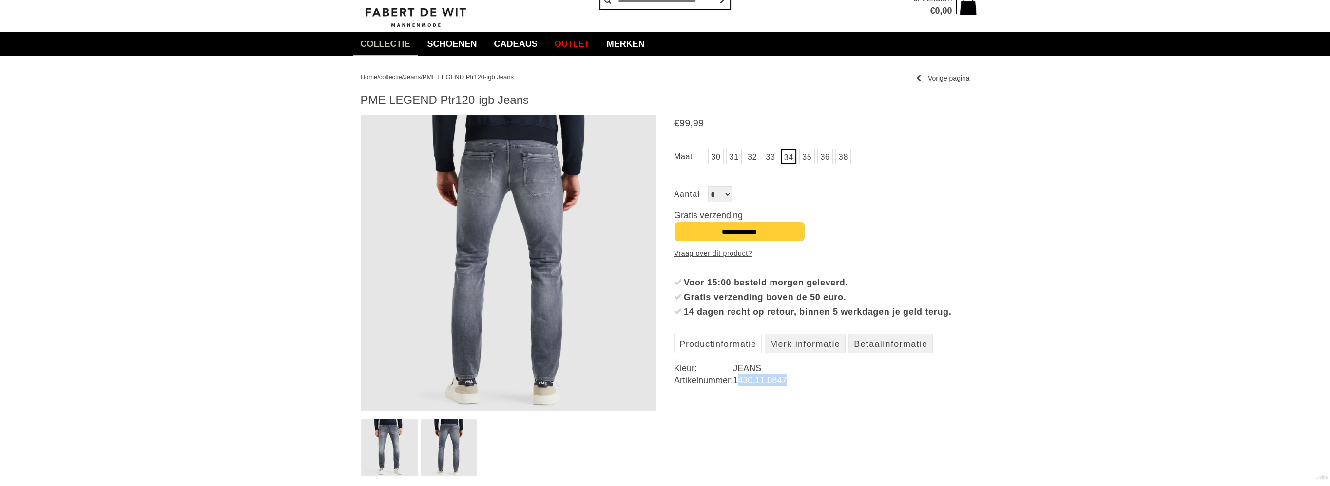
drag, startPoint x: 739, startPoint y: 394, endPoint x: 789, endPoint y: 399, distance: 50.4
click at [789, 386] on dd "1430.11.0847" at bounding box center [851, 380] width 236 height 12
drag, startPoint x: 789, startPoint y: 399, endPoint x: 761, endPoint y: 393, distance: 28.3
copy dd "430.11.0847"
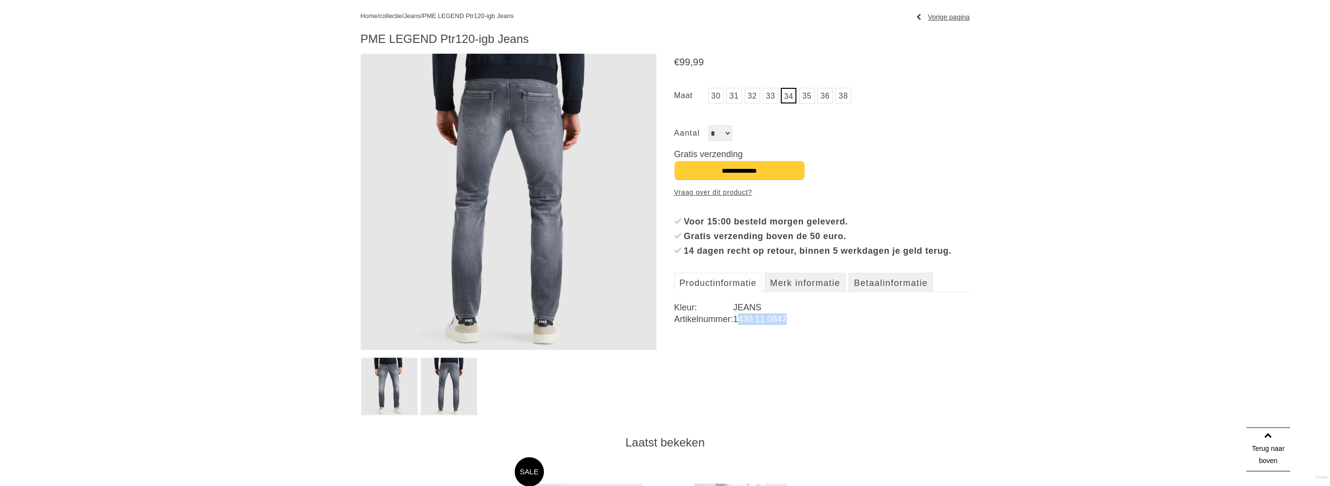
scroll to position [97, 0]
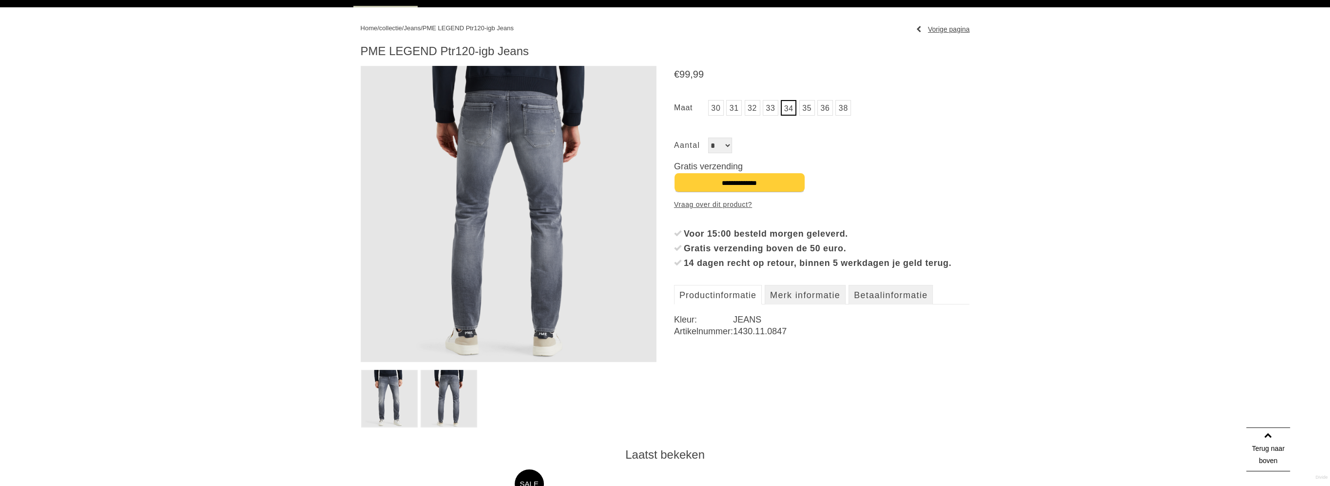
click at [863, 203] on div "€ 99 , 99 30 31" at bounding box center [822, 213] width 296 height 294
click at [792, 111] on link "34" at bounding box center [789, 108] width 16 height 16
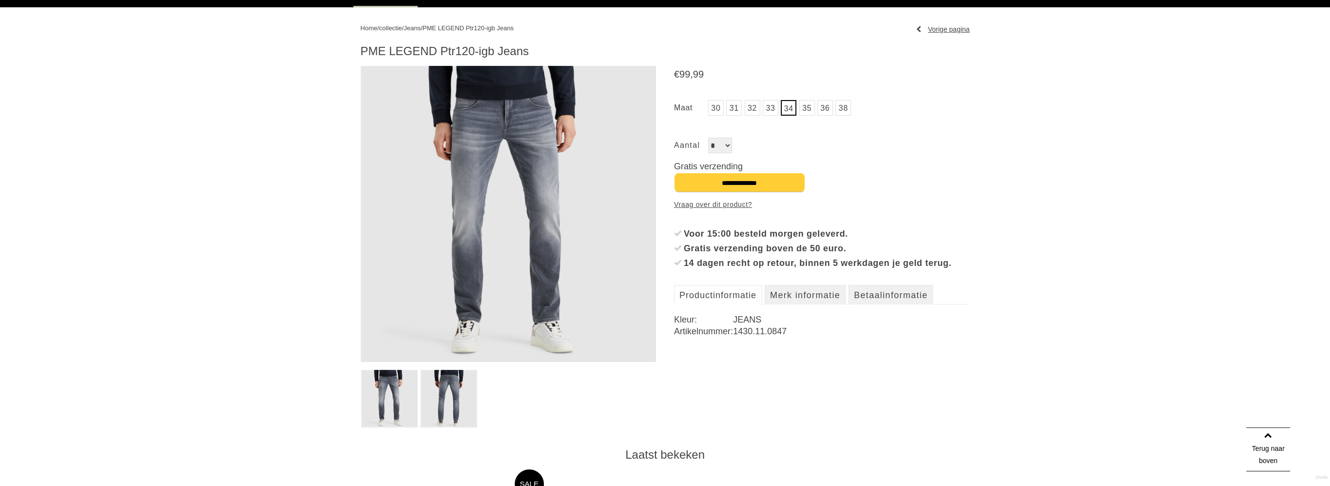
click at [420, 29] on span "Jeans" at bounding box center [412, 27] width 17 height 7
